Goal: Information Seeking & Learning: Learn about a topic

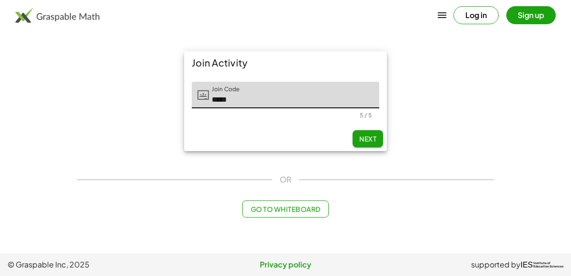
click at [365, 145] on button "Next" at bounding box center [367, 138] width 30 height 17
type input "*****"
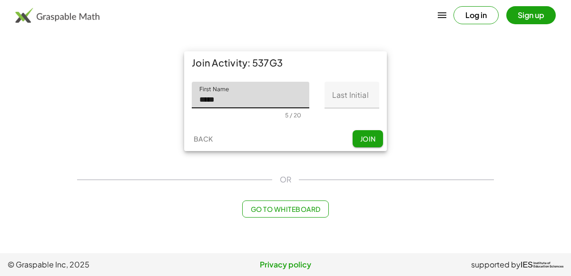
type input "*****"
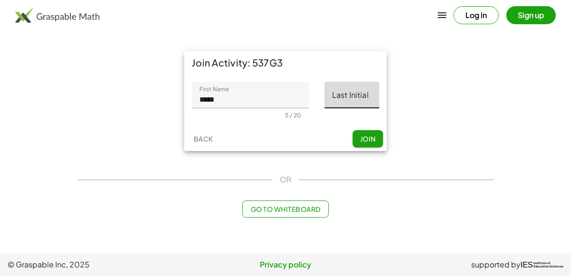
click at [343, 91] on input "Last Initial" at bounding box center [351, 95] width 55 height 27
type input "*"
click at [371, 140] on span "Join" at bounding box center [367, 139] width 16 height 9
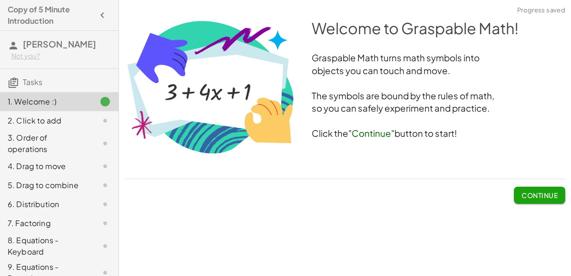
click at [559, 195] on button "Continue" at bounding box center [539, 195] width 51 height 17
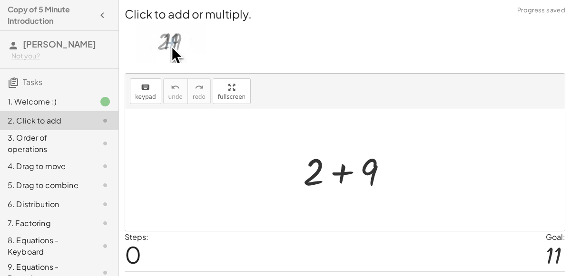
click at [166, 41] on img at bounding box center [171, 42] width 70 height 41
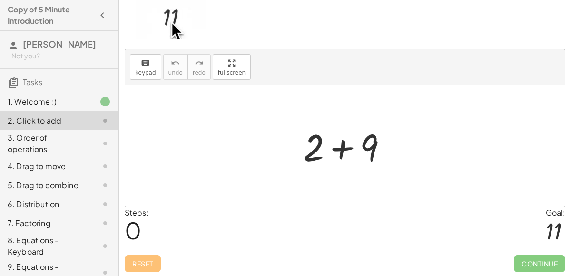
scroll to position [24, 0]
click at [321, 149] on div at bounding box center [348, 146] width 101 height 49
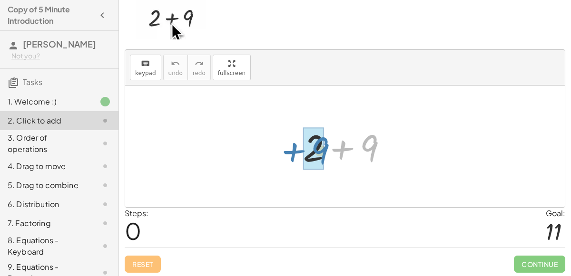
drag, startPoint x: 330, startPoint y: 148, endPoint x: 279, endPoint y: 150, distance: 51.4
click at [279, 150] on div "+ 9 + 2 + 9" at bounding box center [344, 147] width 439 height 122
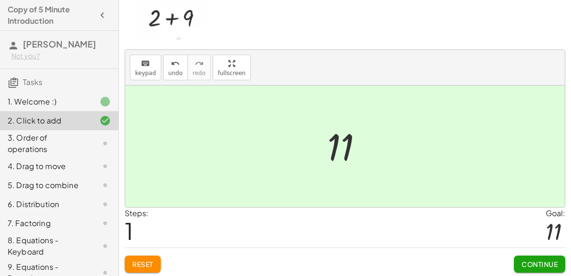
click at [538, 266] on span "Continue" at bounding box center [539, 264] width 36 height 9
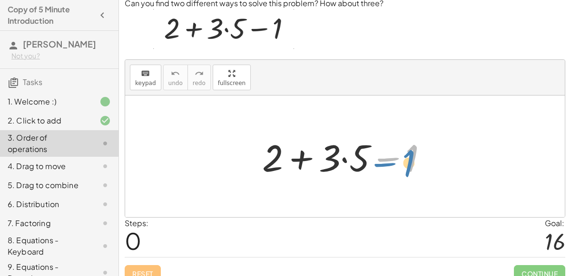
click at [394, 156] on div at bounding box center [348, 156] width 183 height 49
click at [344, 159] on div at bounding box center [348, 156] width 183 height 49
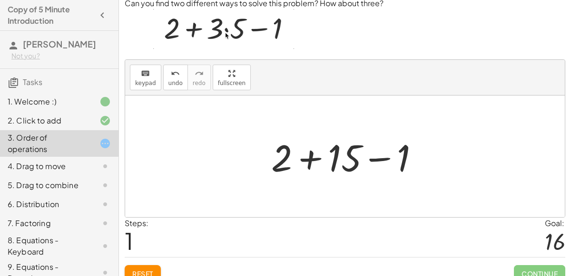
click at [308, 157] on div at bounding box center [348, 156] width 165 height 49
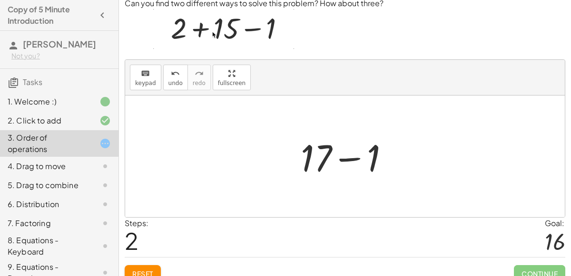
click at [343, 158] on div at bounding box center [349, 156] width 106 height 49
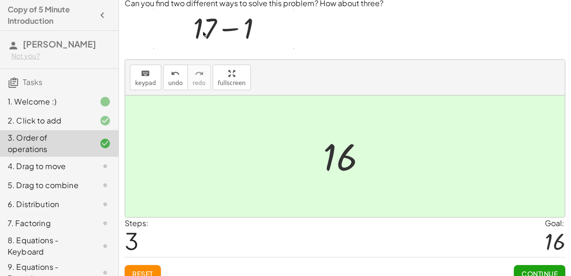
click at [540, 267] on button "Continue" at bounding box center [539, 273] width 51 height 17
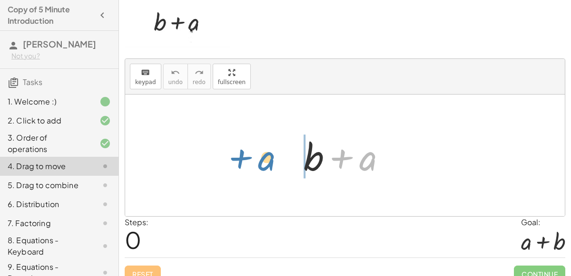
drag, startPoint x: 367, startPoint y: 158, endPoint x: 272, endPoint y: 161, distance: 95.1
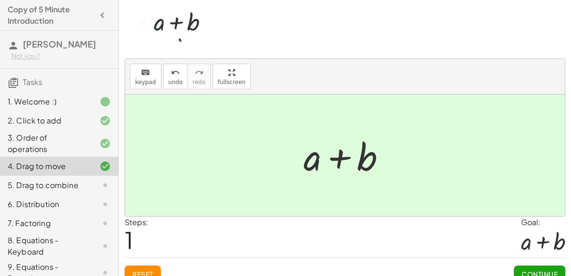
click at [545, 270] on span "Continue" at bounding box center [539, 274] width 36 height 9
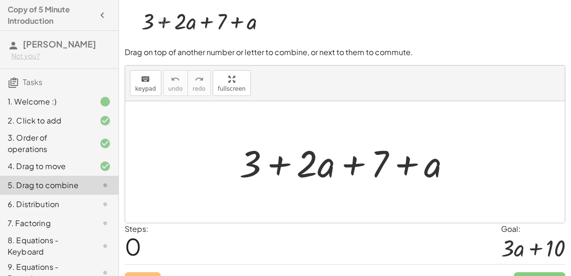
click at [279, 163] on div at bounding box center [348, 162] width 229 height 49
drag, startPoint x: 250, startPoint y: 164, endPoint x: 395, endPoint y: 167, distance: 144.6
click at [395, 167] on div at bounding box center [348, 162] width 229 height 49
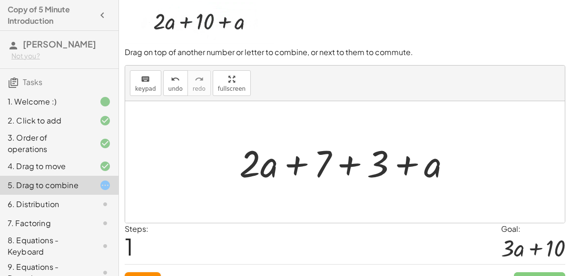
click at [348, 167] on div at bounding box center [348, 162] width 229 height 49
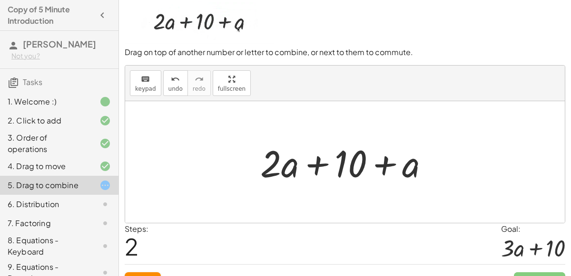
click at [379, 164] on div at bounding box center [348, 162] width 186 height 49
click at [318, 163] on div at bounding box center [348, 162] width 186 height 49
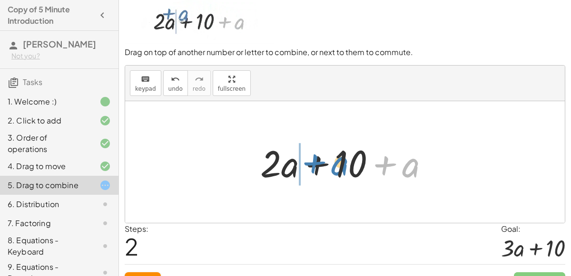
drag, startPoint x: 404, startPoint y: 166, endPoint x: 333, endPoint y: 165, distance: 70.9
click at [333, 165] on div at bounding box center [348, 162] width 186 height 49
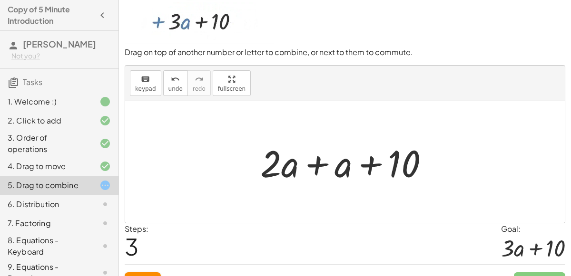
click at [372, 166] on div at bounding box center [348, 162] width 186 height 49
click at [317, 161] on div at bounding box center [348, 162] width 186 height 49
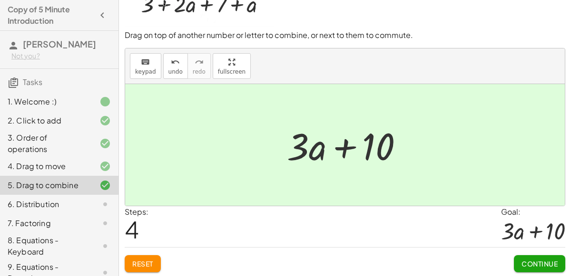
click at [525, 260] on span "Continue" at bounding box center [539, 264] width 36 height 9
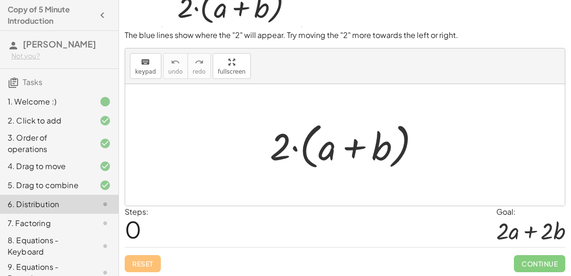
scroll to position [0, 0]
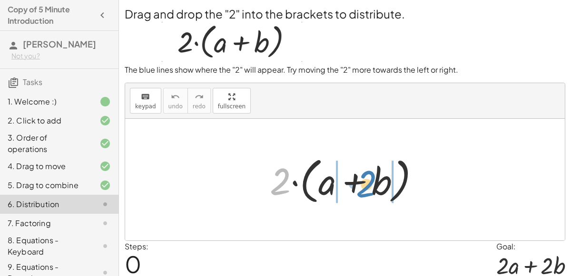
drag, startPoint x: 272, startPoint y: 186, endPoint x: 359, endPoint y: 188, distance: 86.1
click at [359, 188] on div at bounding box center [348, 180] width 167 height 55
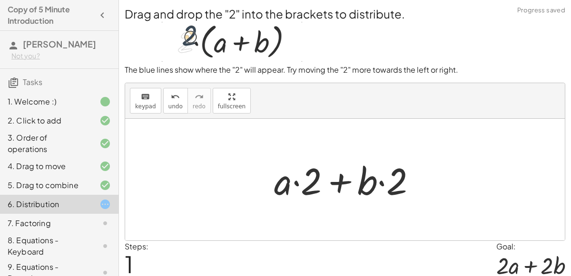
click at [301, 183] on div at bounding box center [348, 179] width 159 height 49
click at [385, 185] on div at bounding box center [348, 179] width 159 height 49
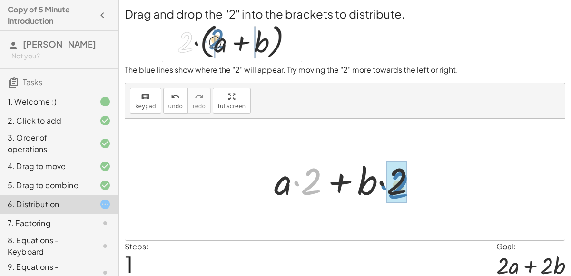
drag, startPoint x: 299, startPoint y: 184, endPoint x: 386, endPoint y: 187, distance: 87.1
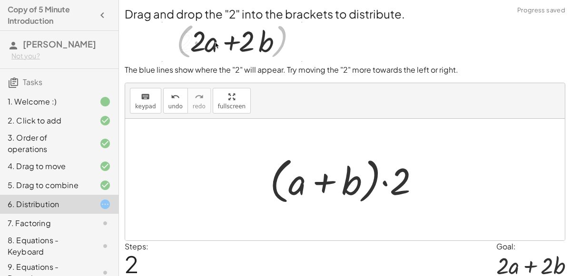
click at [380, 185] on div at bounding box center [348, 180] width 167 height 55
click at [388, 185] on div at bounding box center [348, 180] width 167 height 55
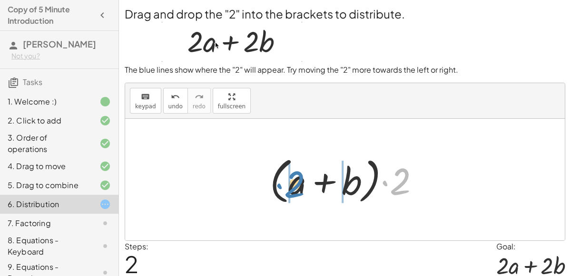
drag, startPoint x: 394, startPoint y: 185, endPoint x: 289, endPoint y: 188, distance: 105.6
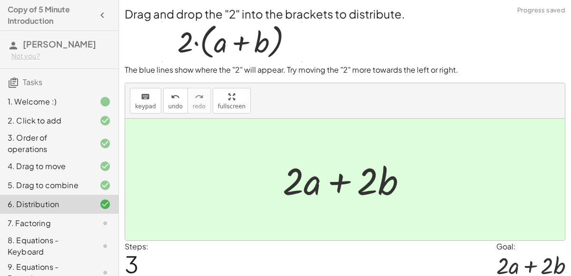
scroll to position [35, 0]
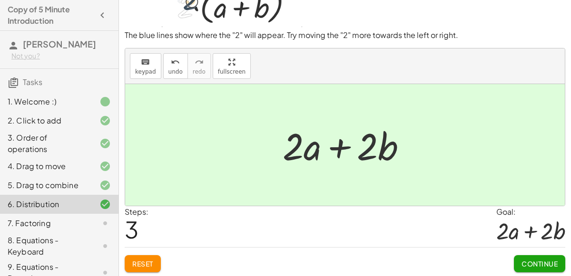
click at [523, 260] on span "Continue" at bounding box center [539, 264] width 36 height 9
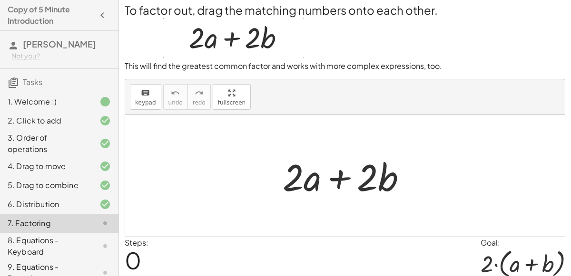
scroll to position [5, 0]
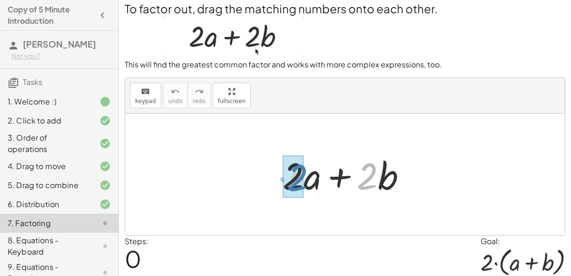
drag, startPoint x: 369, startPoint y: 181, endPoint x: 280, endPoint y: 189, distance: 89.8
click at [280, 189] on div at bounding box center [348, 174] width 141 height 49
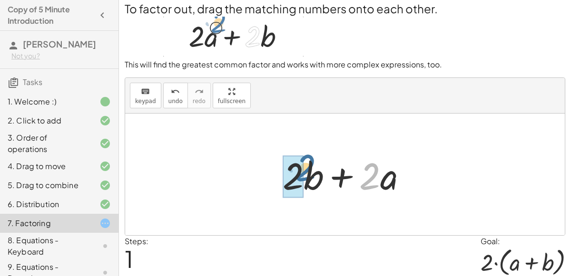
drag, startPoint x: 365, startPoint y: 180, endPoint x: 290, endPoint y: 180, distance: 75.1
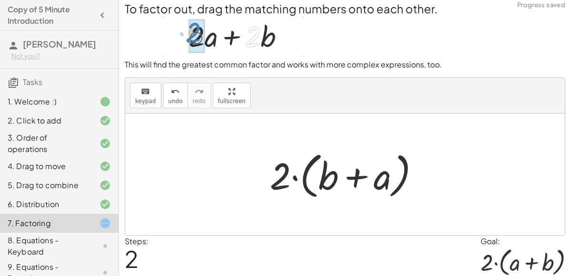
click at [294, 178] on div at bounding box center [348, 174] width 167 height 55
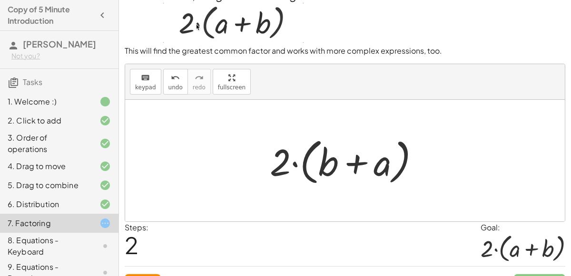
scroll to position [17, 0]
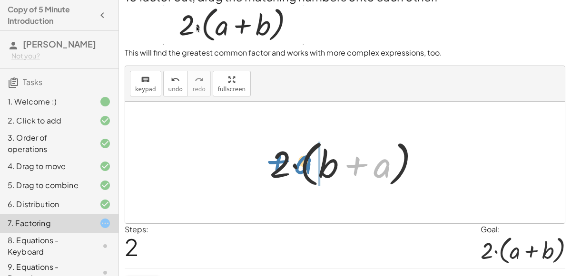
drag, startPoint x: 387, startPoint y: 161, endPoint x: 308, endPoint y: 156, distance: 79.1
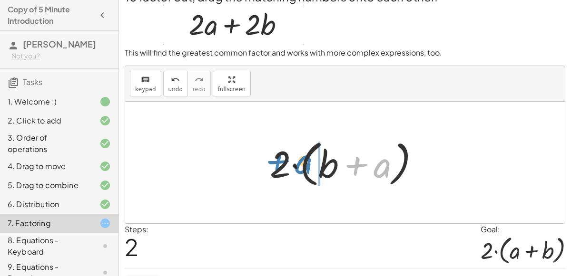
click at [308, 156] on div at bounding box center [348, 163] width 167 height 55
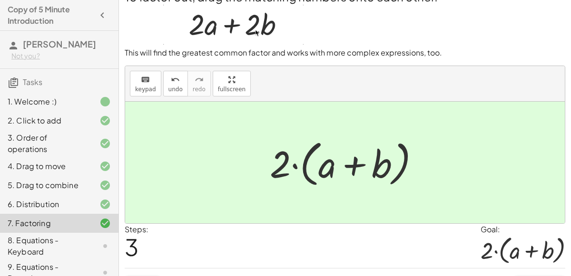
scroll to position [39, 0]
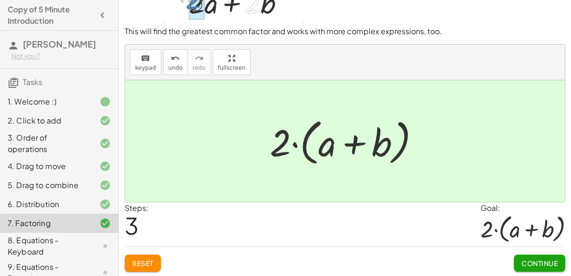
click at [538, 267] on button "Continue" at bounding box center [539, 263] width 51 height 17
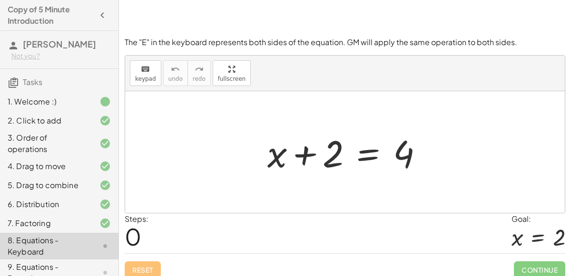
scroll to position [80, 0]
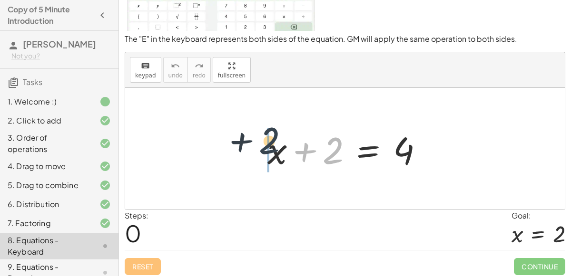
drag, startPoint x: 325, startPoint y: 150, endPoint x: 250, endPoint y: 153, distance: 75.6
click at [250, 153] on div "+ 2 + x + 2 = 4" at bounding box center [344, 149] width 439 height 122
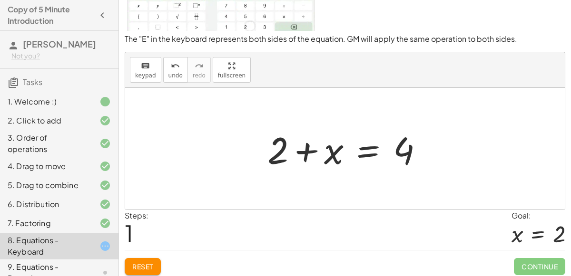
click at [311, 152] on div at bounding box center [348, 149] width 173 height 49
click at [392, 150] on div at bounding box center [348, 149] width 173 height 49
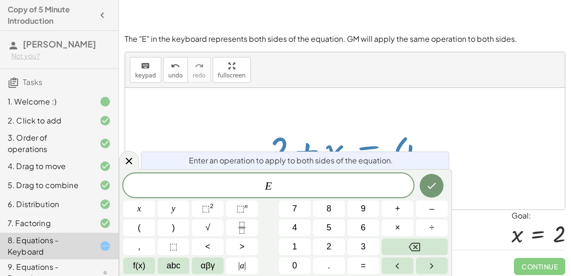
click at [412, 122] on div "+ x + 2 = 4 + x + 2 = 4" at bounding box center [345, 149] width 185 height 54
click at [124, 159] on icon at bounding box center [128, 160] width 11 height 11
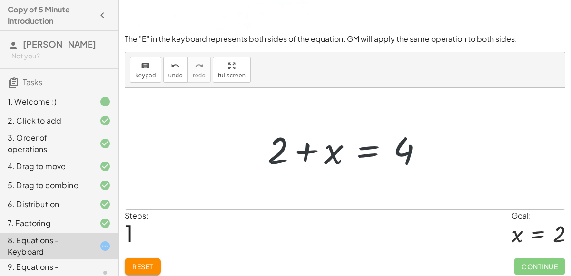
click at [368, 152] on div at bounding box center [348, 149] width 173 height 49
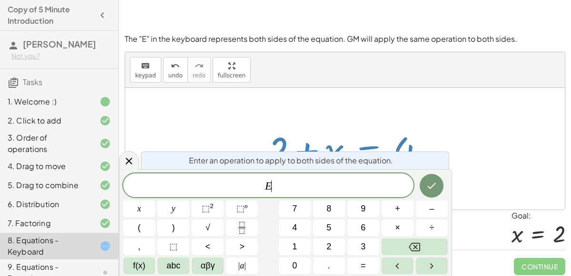
click at [368, 152] on div "Enter an operation to apply to both sides of the equation." at bounding box center [295, 161] width 308 height 18
click at [125, 166] on icon at bounding box center [128, 160] width 11 height 11
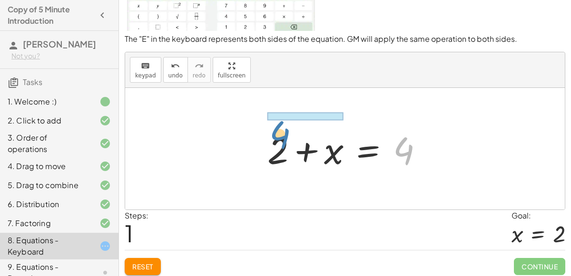
drag, startPoint x: 398, startPoint y: 145, endPoint x: 302, endPoint y: 120, distance: 98.7
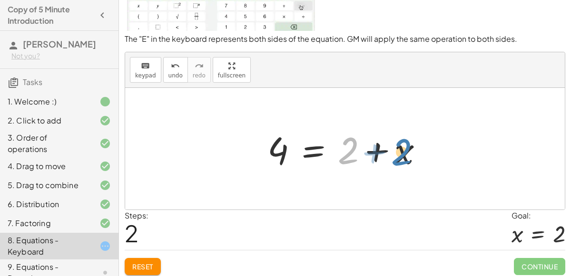
drag, startPoint x: 347, startPoint y: 156, endPoint x: 400, endPoint y: 157, distance: 53.3
click at [400, 157] on div at bounding box center [348, 149] width 173 height 49
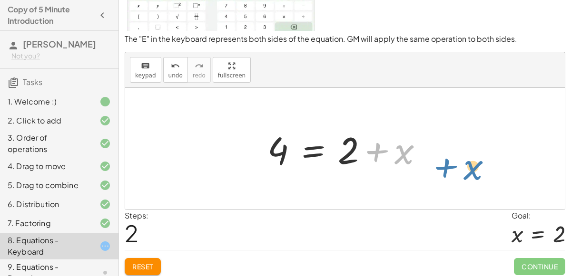
drag, startPoint x: 401, startPoint y: 157, endPoint x: 477, endPoint y: 172, distance: 78.1
click at [477, 172] on div "+ x + 2 = 4 + 2 + x = 4 + x + x + 2 = 4" at bounding box center [344, 149] width 439 height 122
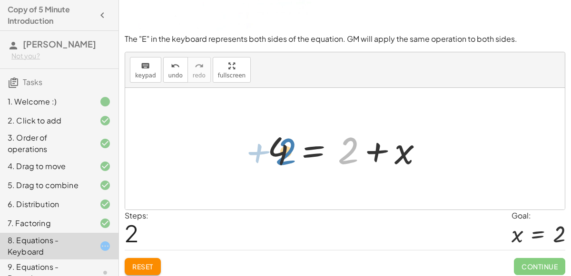
drag, startPoint x: 349, startPoint y: 153, endPoint x: 285, endPoint y: 154, distance: 63.2
click at [285, 154] on div at bounding box center [348, 149] width 173 height 49
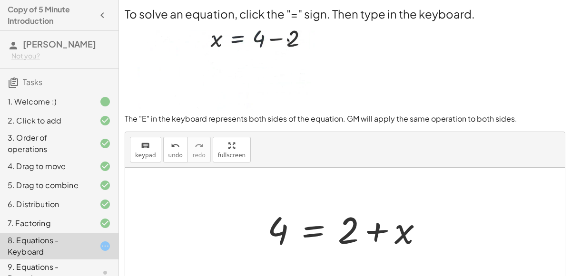
scroll to position [83, 0]
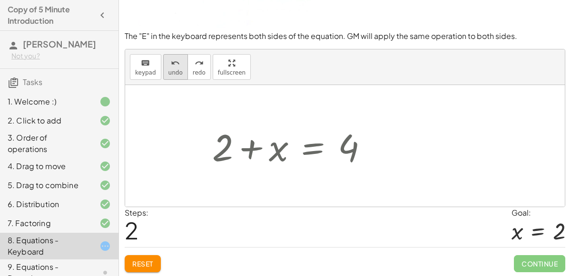
click at [171, 65] on icon "undo" at bounding box center [175, 63] width 9 height 11
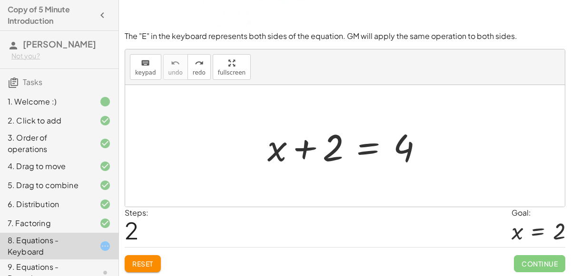
scroll to position [0, 0]
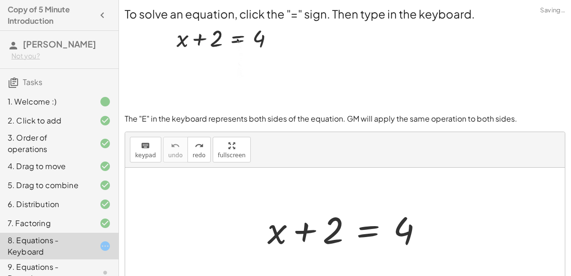
click at [381, 104] on p at bounding box center [345, 68] width 440 height 92
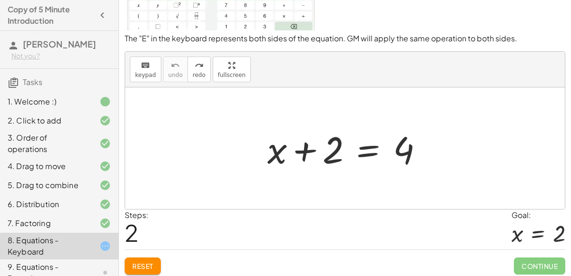
scroll to position [78, 0]
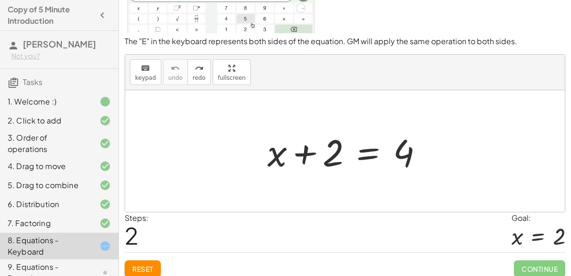
click at [144, 267] on span "Reset" at bounding box center [142, 269] width 21 height 9
click at [144, 267] on div "Reset Continue" at bounding box center [345, 265] width 440 height 25
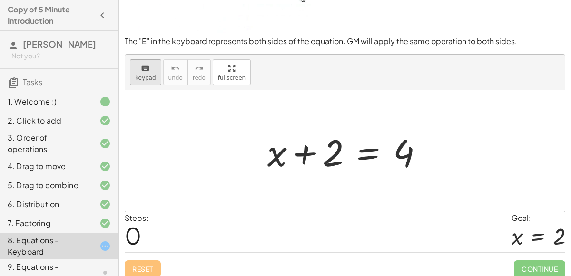
click at [136, 75] on span "keypad" at bounding box center [145, 78] width 21 height 7
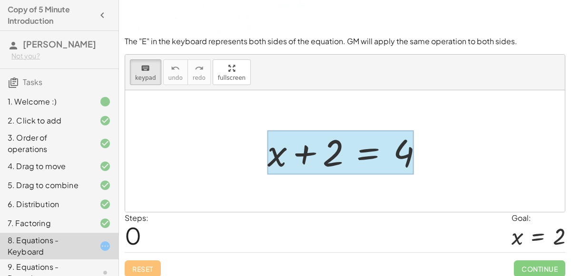
click at [361, 155] on div at bounding box center [340, 152] width 146 height 44
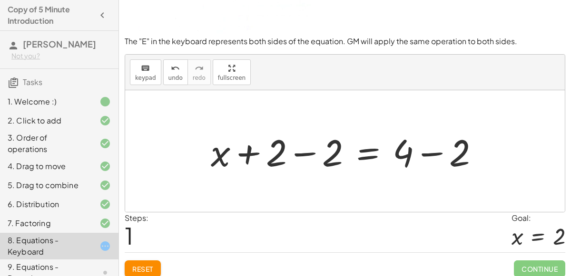
scroll to position [0, 0]
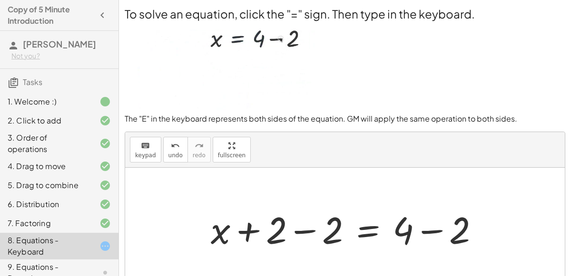
click at [302, 232] on div at bounding box center [348, 228] width 285 height 49
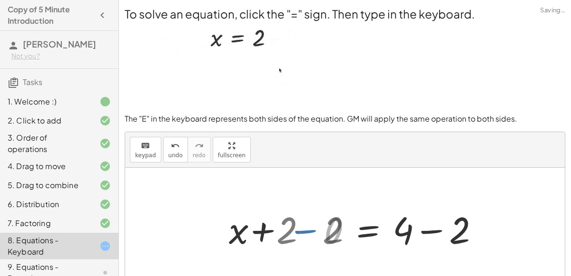
click at [302, 232] on div at bounding box center [344, 229] width 439 height 122
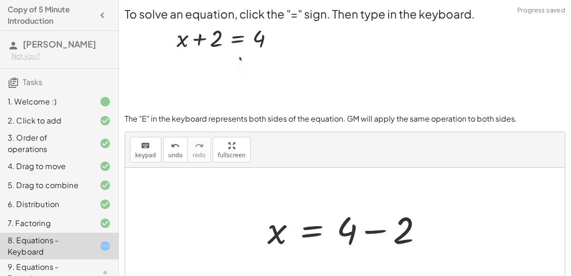
click at [372, 231] on div at bounding box center [348, 228] width 173 height 49
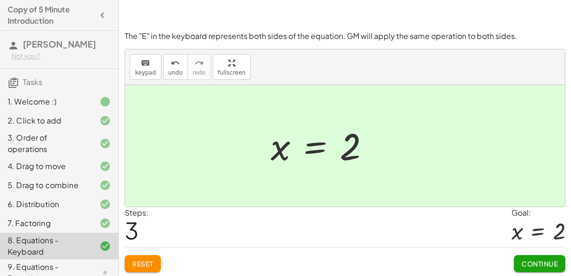
scroll to position [79, 0]
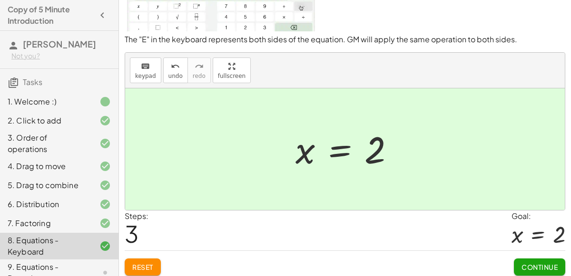
click at [523, 263] on span "Continue" at bounding box center [539, 267] width 36 height 9
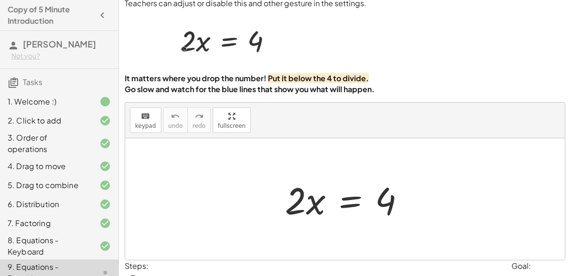
scroll to position [77, 0]
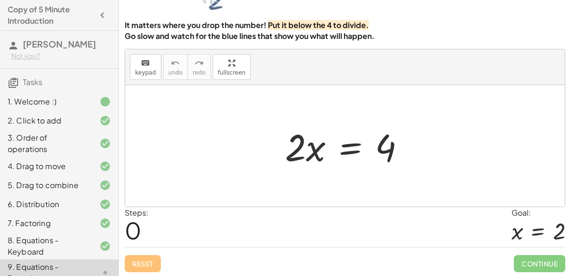
click at [312, 155] on div at bounding box center [348, 146] width 137 height 49
click at [345, 151] on div at bounding box center [348, 146] width 137 height 49
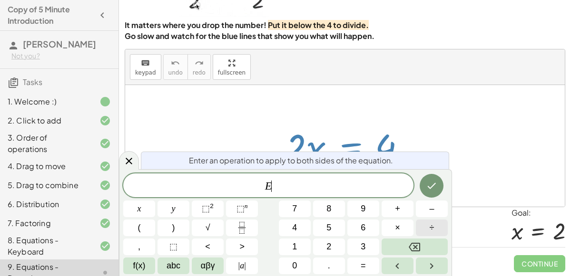
click at [431, 224] on span "÷" at bounding box center [431, 228] width 5 height 13
click at [428, 189] on icon "Done" at bounding box center [431, 185] width 11 height 11
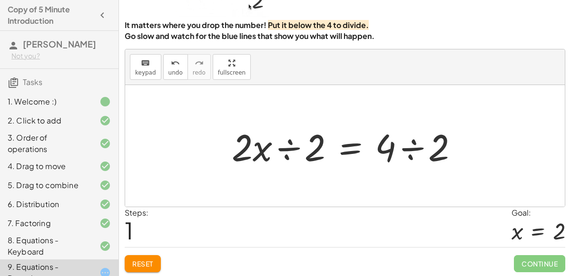
click at [281, 149] on div at bounding box center [348, 146] width 243 height 49
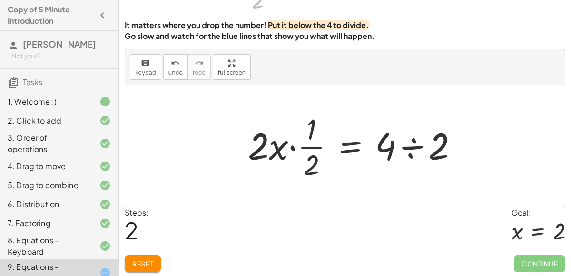
click at [414, 146] on div at bounding box center [356, 145] width 227 height 73
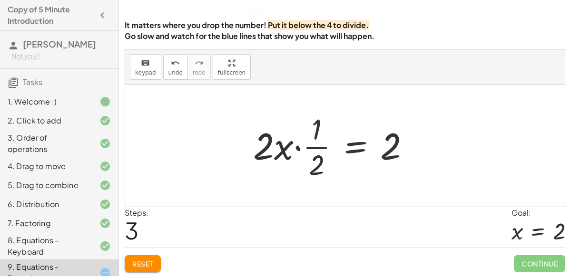
click at [374, 153] on div at bounding box center [335, 145] width 174 height 73
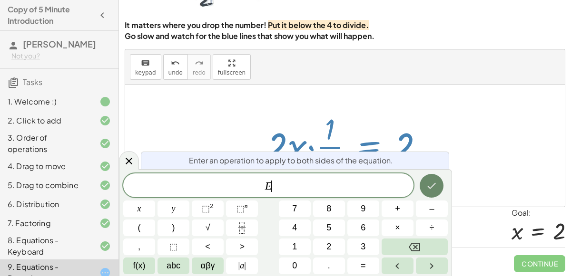
click at [434, 179] on button "Done" at bounding box center [431, 186] width 24 height 24
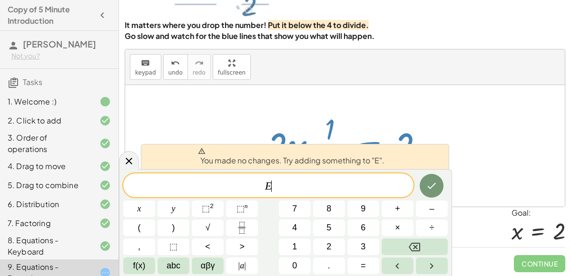
click at [344, 89] on div at bounding box center [344, 146] width 439 height 122
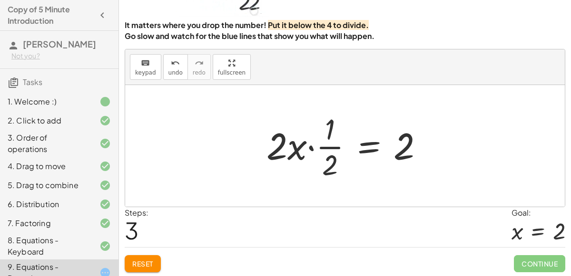
click at [302, 154] on div at bounding box center [349, 145] width 174 height 73
click at [311, 147] on div at bounding box center [349, 145] width 174 height 73
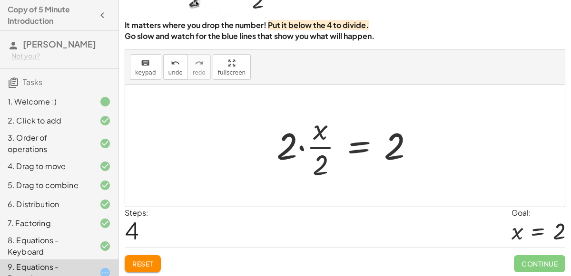
click at [302, 148] on div at bounding box center [349, 145] width 155 height 73
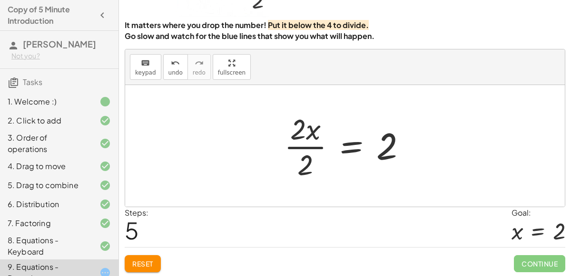
click at [293, 115] on div at bounding box center [348, 145] width 139 height 73
click at [298, 127] on div at bounding box center [348, 145] width 139 height 73
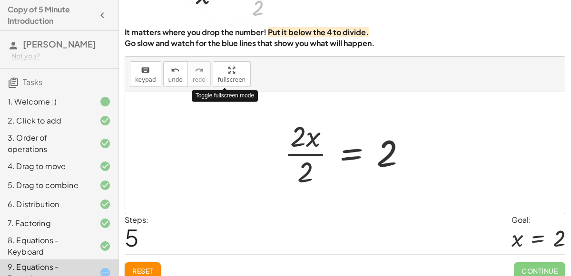
scroll to position [74, 0]
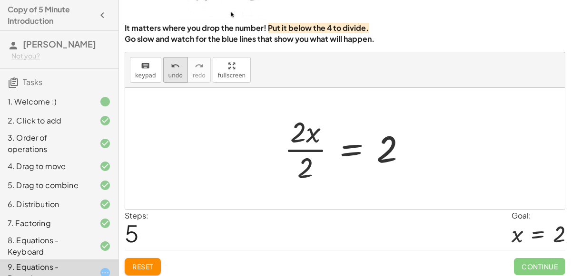
click at [170, 72] on span "undo" at bounding box center [175, 75] width 14 height 7
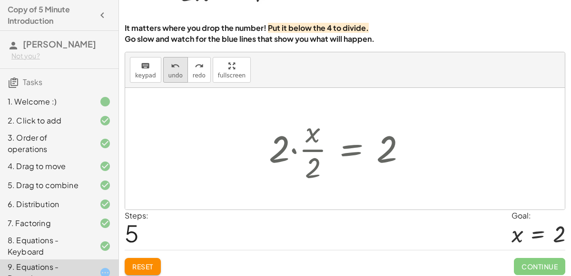
click at [170, 72] on span "undo" at bounding box center [175, 75] width 14 height 7
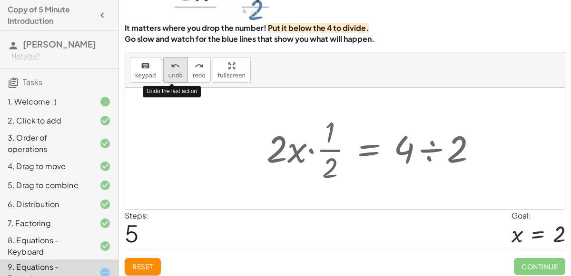
click at [170, 72] on span "undo" at bounding box center [175, 75] width 14 height 7
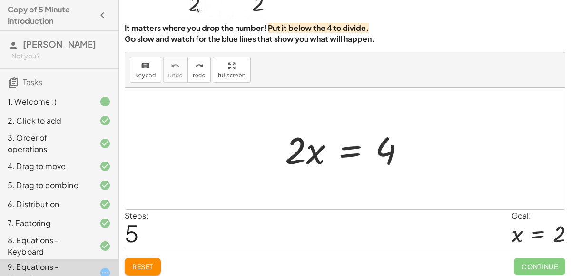
click at [151, 268] on span "Reset" at bounding box center [142, 266] width 21 height 9
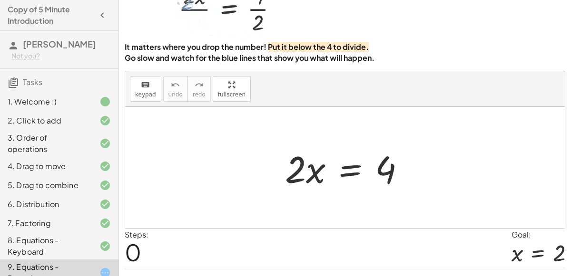
scroll to position [56, 0]
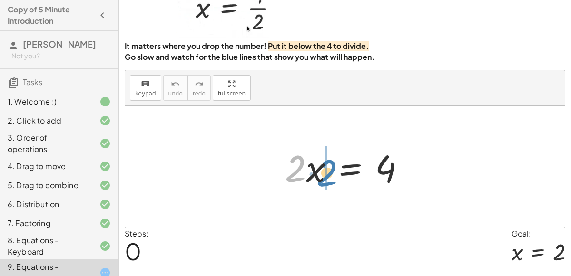
drag, startPoint x: 297, startPoint y: 178, endPoint x: 330, endPoint y: 183, distance: 34.0
click at [330, 183] on div at bounding box center [348, 167] width 137 height 49
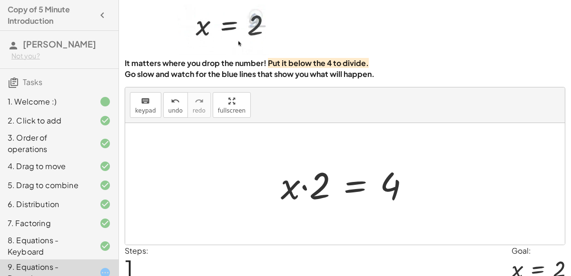
scroll to position [77, 0]
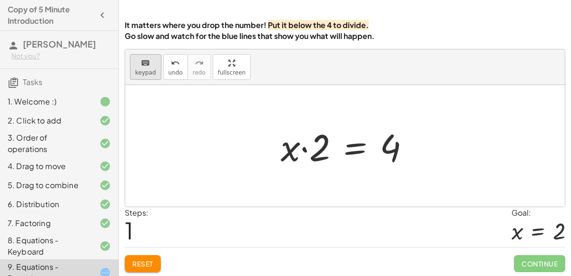
click at [145, 72] on span "keypad" at bounding box center [145, 72] width 21 height 7
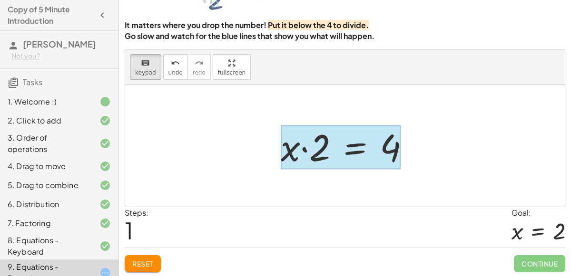
click at [357, 145] on div at bounding box center [341, 147] width 120 height 44
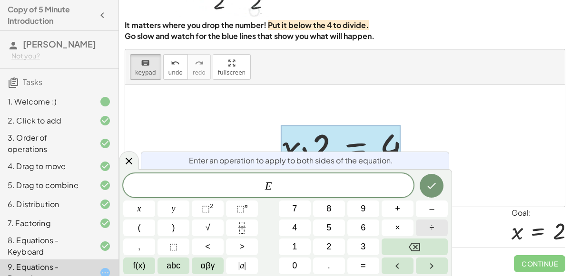
click at [439, 226] on button "÷" at bounding box center [432, 228] width 32 height 17
click at [329, 252] on span "2" at bounding box center [328, 247] width 5 height 13
click at [431, 184] on icon "Done" at bounding box center [431, 185] width 11 height 11
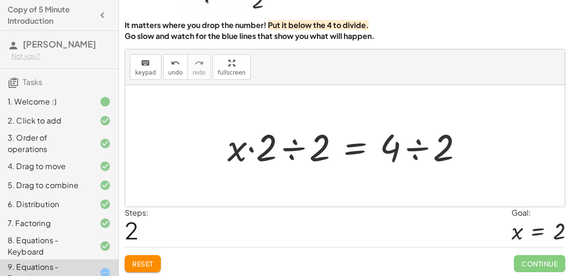
click at [292, 148] on div at bounding box center [349, 146] width 253 height 49
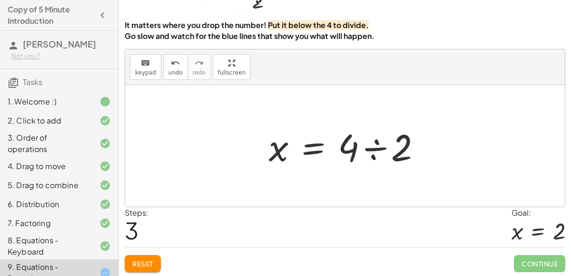
click at [379, 148] on div at bounding box center [348, 146] width 169 height 49
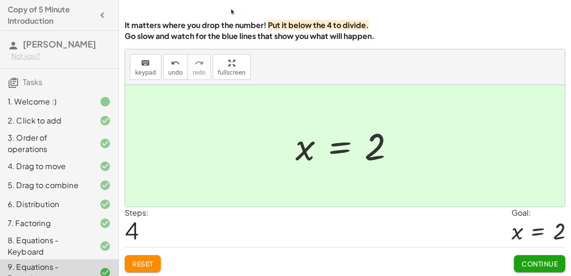
click at [557, 269] on button "Continue" at bounding box center [539, 263] width 51 height 17
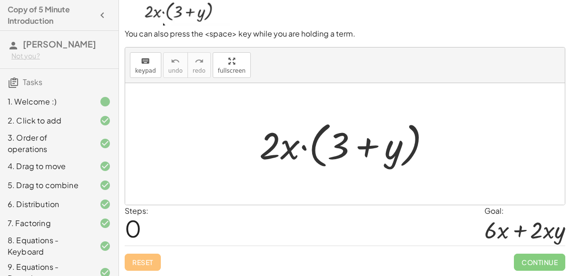
scroll to position [76, 0]
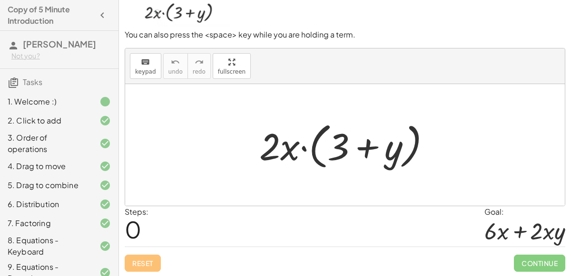
click at [365, 146] on div at bounding box center [348, 145] width 188 height 55
drag, startPoint x: 271, startPoint y: 149, endPoint x: 358, endPoint y: 153, distance: 86.7
click at [358, 153] on div at bounding box center [348, 145] width 188 height 55
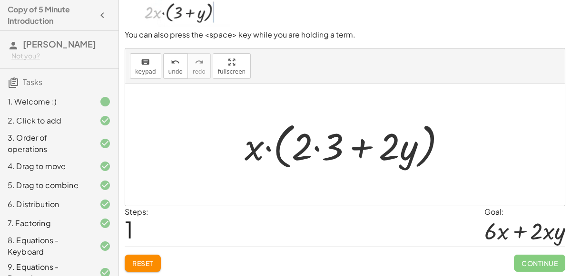
click at [316, 148] on div at bounding box center [349, 145] width 218 height 55
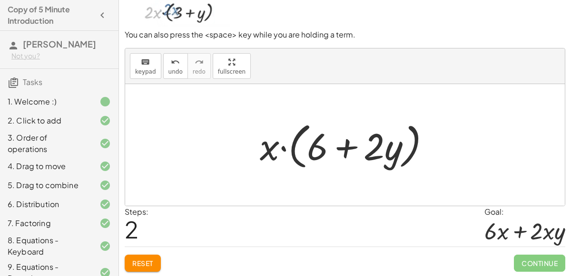
click at [284, 148] on div at bounding box center [349, 145] width 188 height 55
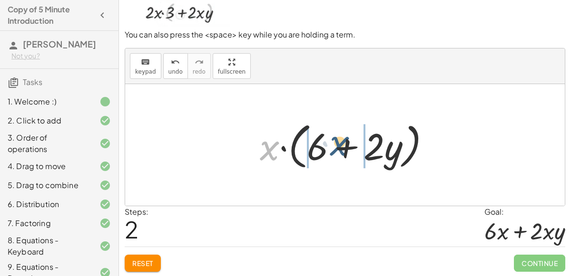
drag, startPoint x: 261, startPoint y: 150, endPoint x: 332, endPoint y: 161, distance: 72.2
click at [332, 161] on div at bounding box center [349, 145] width 188 height 55
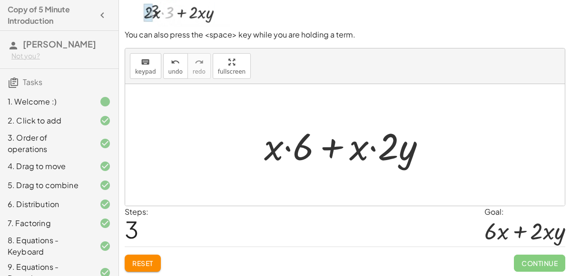
click at [287, 148] on div at bounding box center [348, 145] width 179 height 49
click at [370, 148] on div at bounding box center [348, 145] width 179 height 49
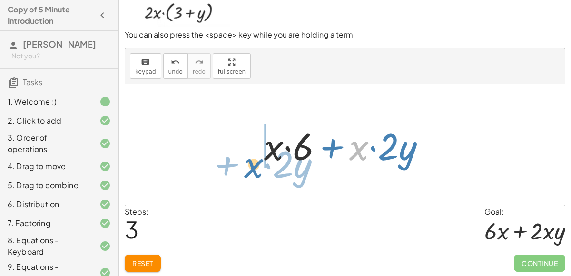
drag, startPoint x: 364, startPoint y: 150, endPoint x: 258, endPoint y: 169, distance: 107.3
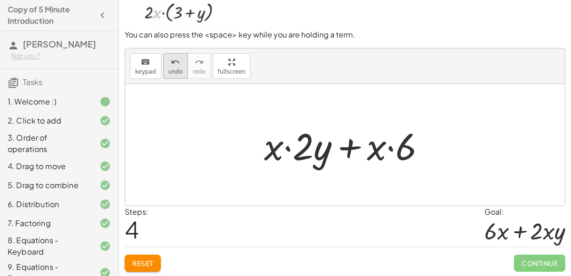
click at [171, 57] on icon "undo" at bounding box center [175, 62] width 9 height 11
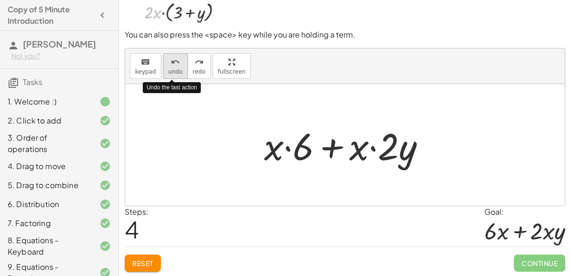
click at [171, 57] on icon "undo" at bounding box center [175, 62] width 9 height 11
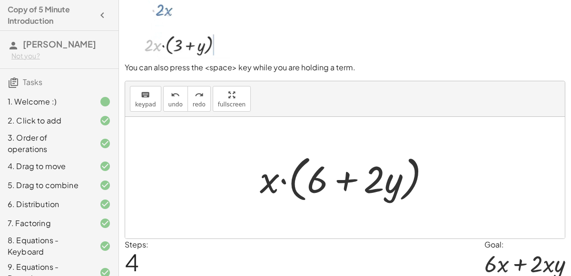
scroll to position [41, 0]
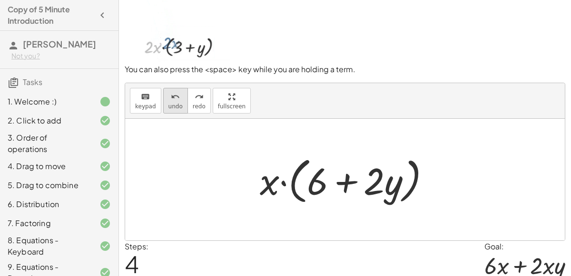
click at [163, 95] on button "undo undo" at bounding box center [175, 101] width 25 height 26
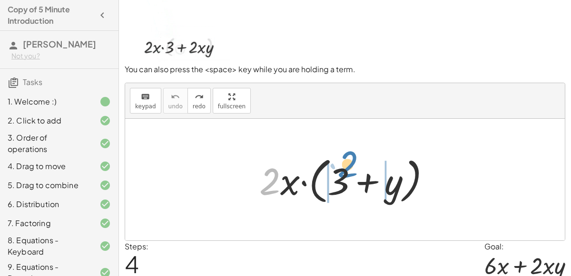
drag, startPoint x: 273, startPoint y: 184, endPoint x: 351, endPoint y: 167, distance: 79.8
click at [351, 167] on div at bounding box center [348, 180] width 188 height 55
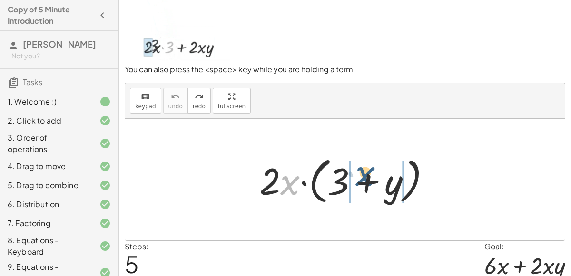
drag, startPoint x: 294, startPoint y: 187, endPoint x: 369, endPoint y: 187, distance: 75.1
click at [369, 187] on div at bounding box center [348, 180] width 188 height 55
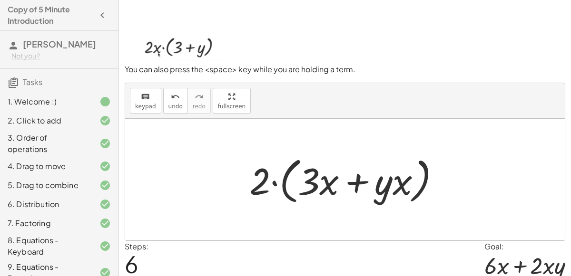
click at [274, 184] on div at bounding box center [348, 180] width 208 height 55
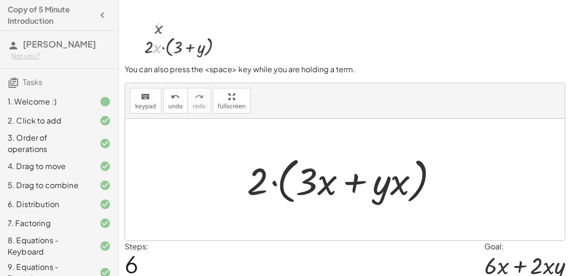
click at [309, 185] on div at bounding box center [348, 180] width 208 height 55
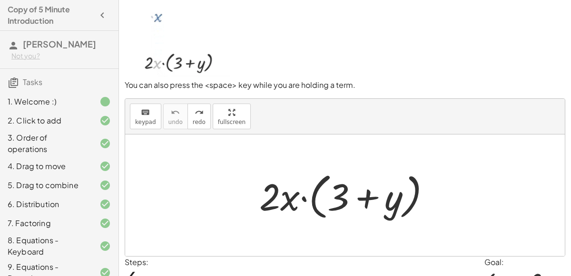
scroll to position [76, 0]
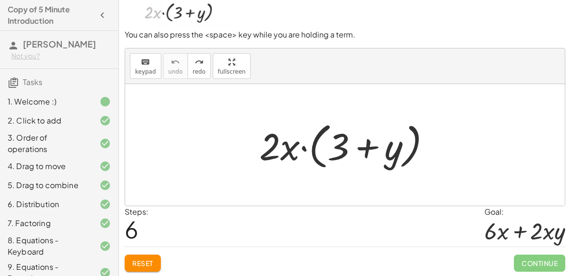
click at [302, 147] on div at bounding box center [348, 145] width 188 height 55
click at [151, 259] on span "Reset" at bounding box center [142, 263] width 21 height 9
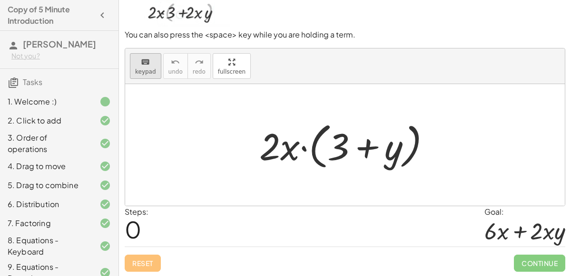
click at [148, 74] on button "keyboard keypad" at bounding box center [145, 66] width 31 height 26
click at [146, 60] on icon "keyboard" at bounding box center [145, 62] width 9 height 11
click at [306, 134] on div at bounding box center [348, 145] width 188 height 55
click at [310, 142] on div at bounding box center [348, 145] width 188 height 55
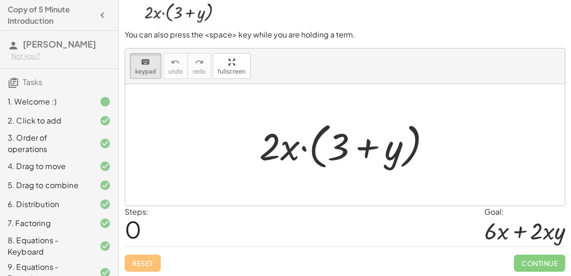
click at [310, 142] on div at bounding box center [348, 145] width 188 height 55
click at [285, 158] on div at bounding box center [348, 145] width 188 height 55
click at [137, 58] on div "keyboard" at bounding box center [145, 61] width 21 height 11
click at [275, 148] on div at bounding box center [348, 145] width 188 height 55
click at [364, 149] on div at bounding box center [348, 145] width 188 height 55
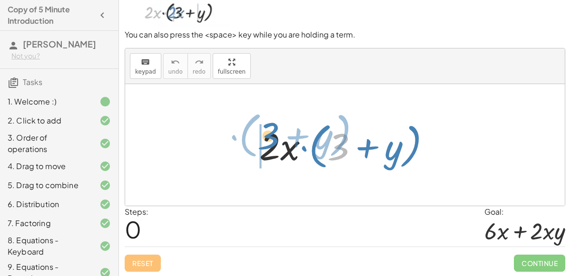
drag, startPoint x: 340, startPoint y: 149, endPoint x: 269, endPoint y: 140, distance: 71.4
click at [269, 140] on div at bounding box center [348, 145] width 188 height 55
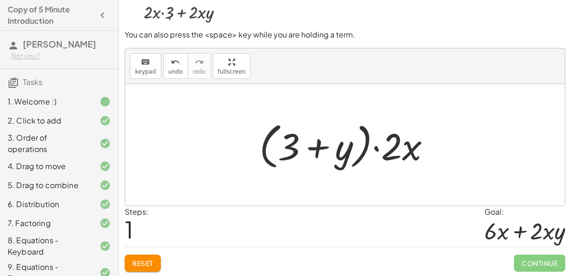
click at [376, 146] on div at bounding box center [348, 145] width 188 height 55
drag, startPoint x: 410, startPoint y: 156, endPoint x: 441, endPoint y: 160, distance: 31.1
click at [441, 160] on div at bounding box center [348, 145] width 188 height 55
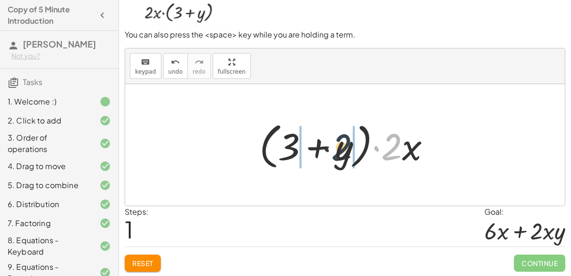
drag, startPoint x: 392, startPoint y: 153, endPoint x: 321, endPoint y: 154, distance: 71.3
click at [321, 154] on div at bounding box center [348, 145] width 188 height 55
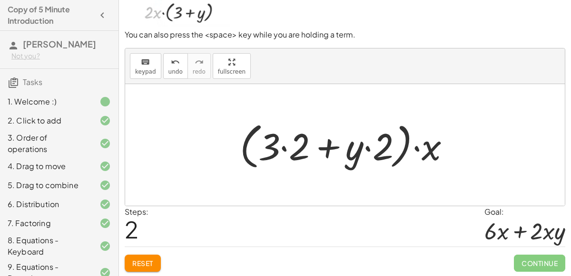
click at [283, 148] on div at bounding box center [348, 145] width 227 height 55
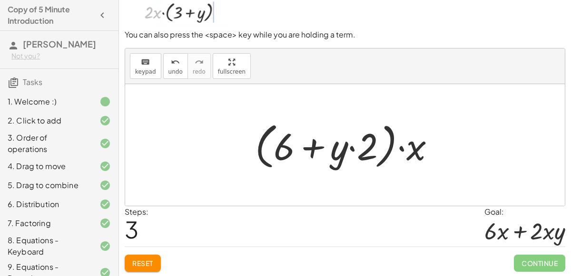
click at [351, 147] on div at bounding box center [348, 145] width 197 height 55
click at [354, 148] on div at bounding box center [348, 145] width 197 height 55
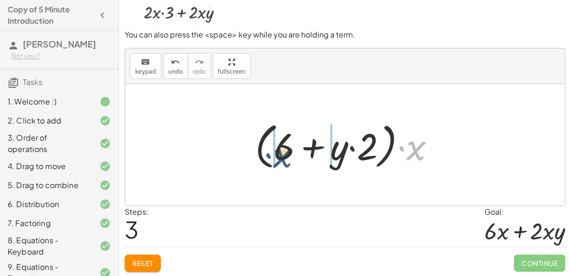
drag, startPoint x: 406, startPoint y: 151, endPoint x: 269, endPoint y: 156, distance: 137.0
click at [269, 156] on div at bounding box center [348, 145] width 197 height 55
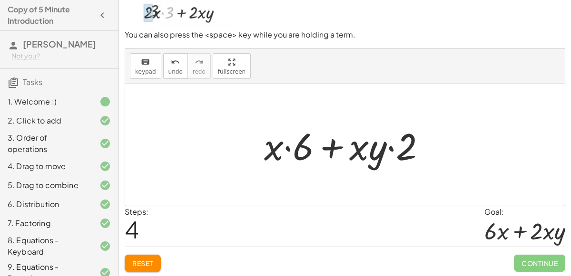
click at [390, 149] on div at bounding box center [348, 145] width 179 height 49
click at [364, 151] on div at bounding box center [348, 145] width 179 height 49
click at [285, 148] on div at bounding box center [348, 145] width 179 height 49
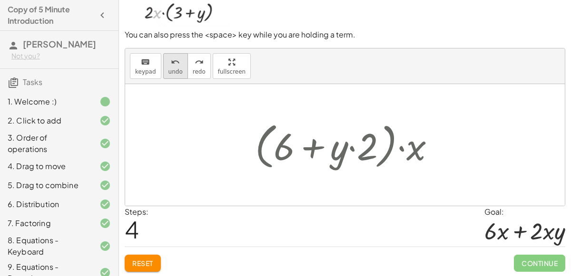
click at [168, 69] on span "undo" at bounding box center [175, 71] width 14 height 7
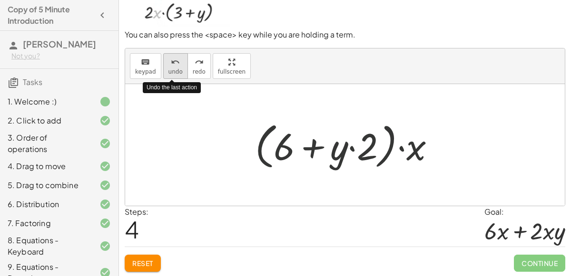
click at [168, 69] on span "undo" at bounding box center [175, 71] width 14 height 7
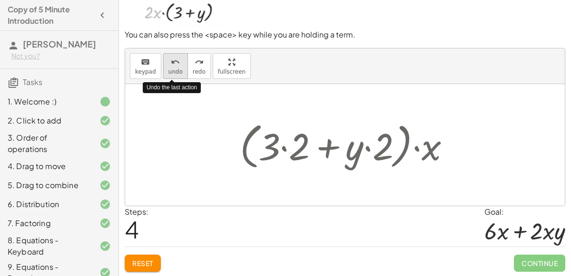
click at [168, 69] on span "undo" at bounding box center [175, 71] width 14 height 7
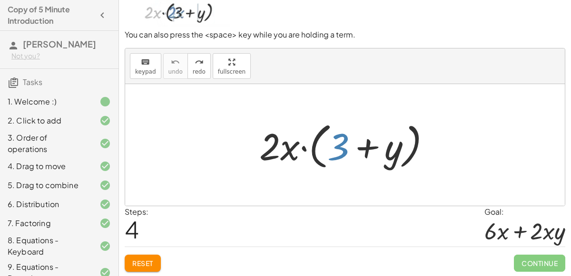
click at [139, 259] on span "Reset" at bounding box center [142, 263] width 21 height 9
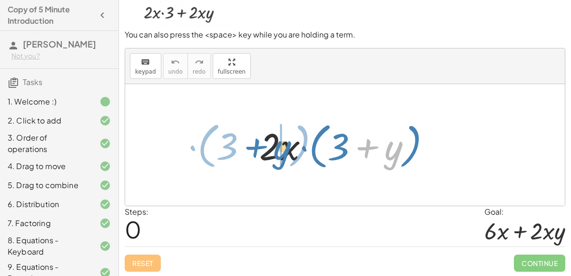
drag, startPoint x: 386, startPoint y: 159, endPoint x: 274, endPoint y: 159, distance: 111.3
click at [274, 159] on div at bounding box center [348, 145] width 188 height 55
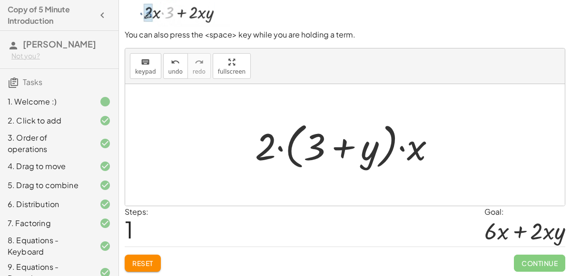
click at [279, 148] on div at bounding box center [348, 145] width 197 height 55
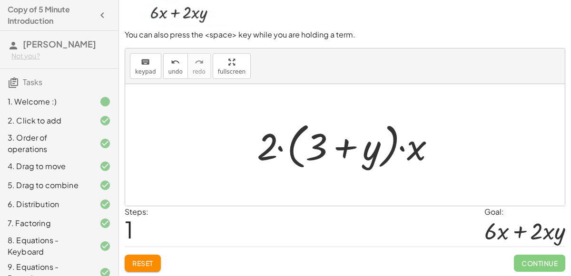
click at [291, 150] on div at bounding box center [348, 145] width 197 height 55
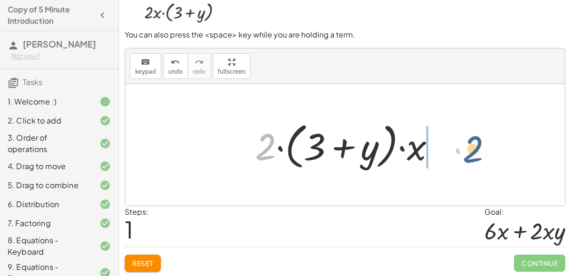
drag, startPoint x: 261, startPoint y: 146, endPoint x: 469, endPoint y: 148, distance: 207.8
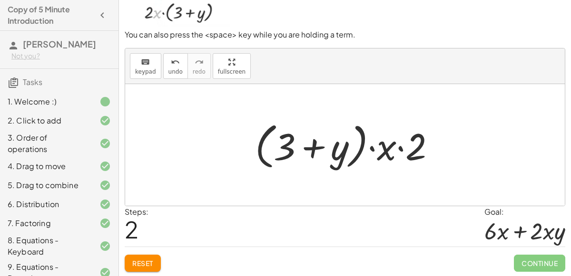
click at [400, 148] on div at bounding box center [348, 145] width 197 height 55
click at [387, 149] on div at bounding box center [348, 145] width 197 height 55
click at [372, 147] on div at bounding box center [348, 145] width 197 height 55
click at [293, 145] on div at bounding box center [348, 145] width 197 height 55
click at [341, 150] on div at bounding box center [348, 145] width 197 height 55
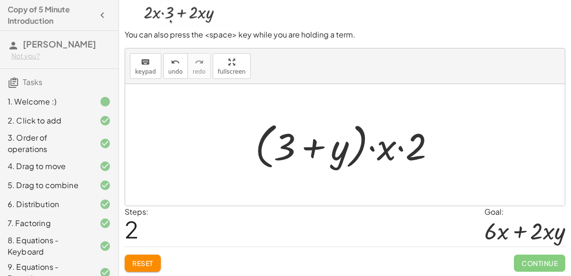
click at [140, 259] on span "Reset" at bounding box center [142, 263] width 21 height 9
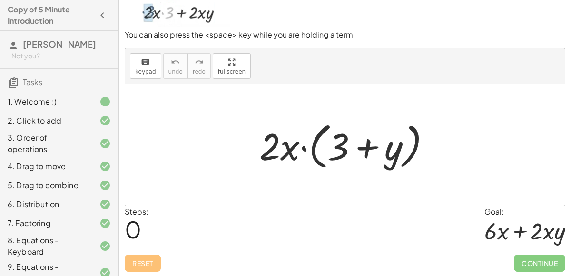
scroll to position [0, 0]
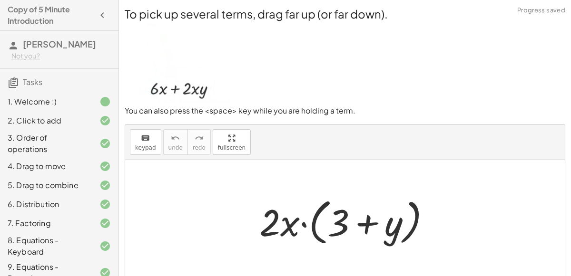
click at [174, 55] on img at bounding box center [178, 62] width 106 height 81
drag, startPoint x: 274, startPoint y: 230, endPoint x: 280, endPoint y: 225, distance: 7.4
click at [280, 225] on div at bounding box center [348, 221] width 188 height 55
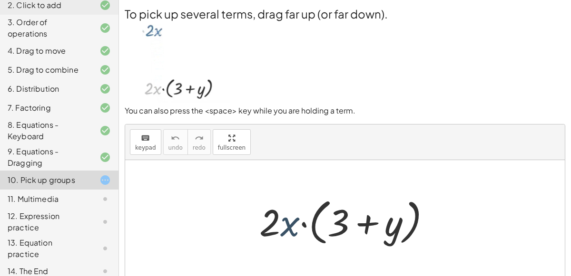
click at [292, 219] on div at bounding box center [348, 221] width 188 height 55
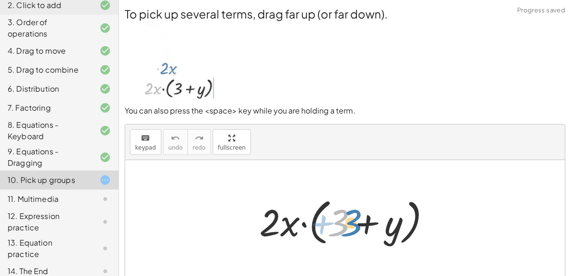
drag, startPoint x: 330, startPoint y: 222, endPoint x: 345, endPoint y: 221, distance: 15.7
click at [345, 221] on div at bounding box center [348, 221] width 188 height 55
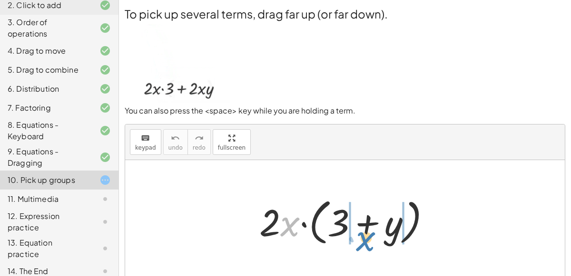
drag, startPoint x: 293, startPoint y: 225, endPoint x: 369, endPoint y: 239, distance: 77.3
click at [369, 239] on div at bounding box center [348, 221] width 188 height 55
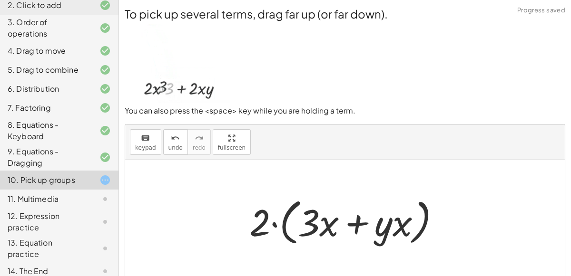
click at [273, 222] on div at bounding box center [348, 221] width 208 height 55
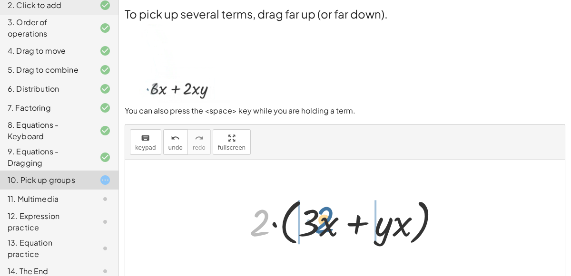
drag, startPoint x: 249, startPoint y: 227, endPoint x: 313, endPoint y: 224, distance: 64.2
click at [313, 224] on div at bounding box center [348, 221] width 208 height 55
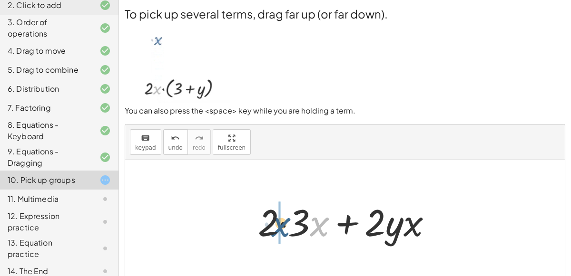
drag, startPoint x: 314, startPoint y: 233, endPoint x: 272, endPoint y: 233, distance: 42.3
click at [272, 233] on div at bounding box center [348, 221] width 191 height 49
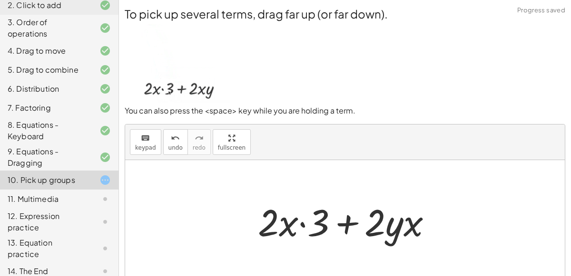
click at [302, 223] on div at bounding box center [348, 221] width 191 height 49
click at [348, 222] on div at bounding box center [348, 221] width 191 height 49
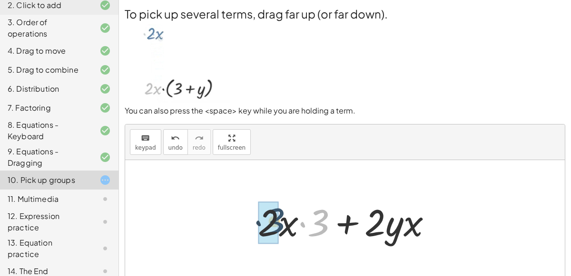
drag, startPoint x: 321, startPoint y: 226, endPoint x: 275, endPoint y: 224, distance: 45.2
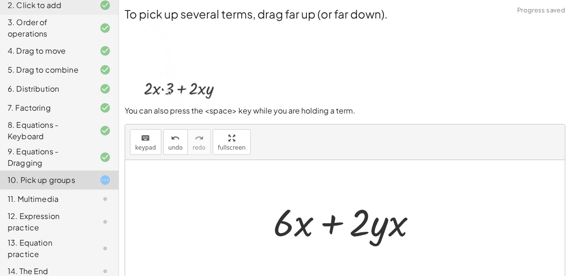
click at [331, 225] on div at bounding box center [348, 221] width 161 height 49
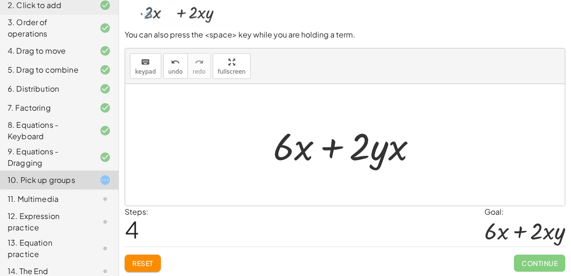
scroll to position [75, 0]
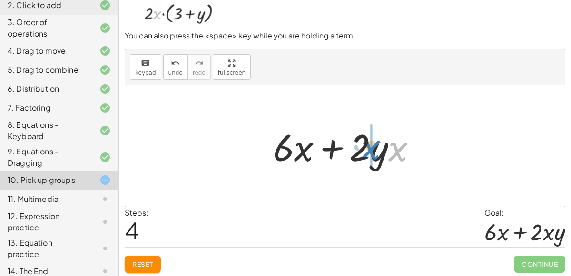
drag, startPoint x: 391, startPoint y: 157, endPoint x: 361, endPoint y: 155, distance: 30.0
click at [361, 155] on div at bounding box center [348, 146] width 161 height 49
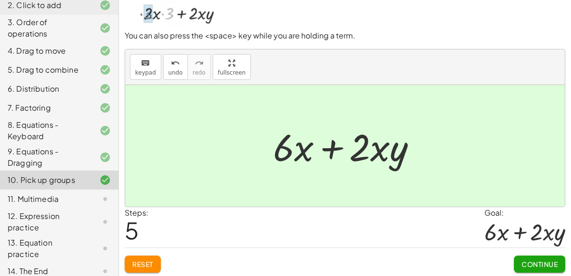
click at [532, 262] on span "Continue" at bounding box center [539, 264] width 36 height 9
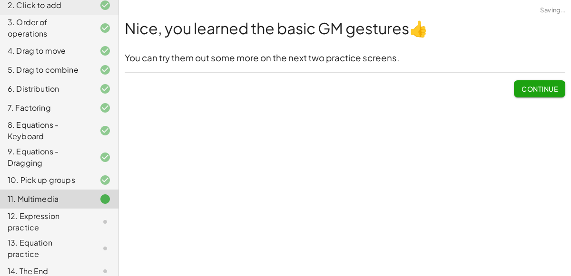
click at [549, 76] on span "Continue" at bounding box center [539, 85] width 51 height 25
click at [542, 92] on span "Continue" at bounding box center [539, 89] width 36 height 9
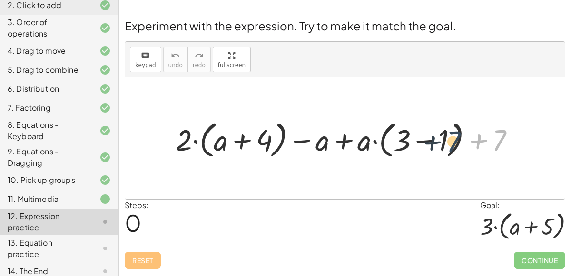
drag, startPoint x: 496, startPoint y: 137, endPoint x: 447, endPoint y: 138, distance: 49.5
click at [447, 138] on div at bounding box center [349, 139] width 356 height 44
drag, startPoint x: 502, startPoint y: 129, endPoint x: 385, endPoint y: 126, distance: 116.5
click at [385, 126] on div at bounding box center [349, 139] width 356 height 44
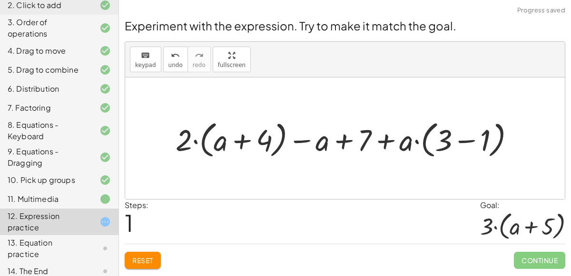
click at [340, 139] on div at bounding box center [349, 139] width 356 height 44
drag, startPoint x: 364, startPoint y: 139, endPoint x: 514, endPoint y: 145, distance: 149.9
click at [514, 145] on div at bounding box center [349, 139] width 356 height 44
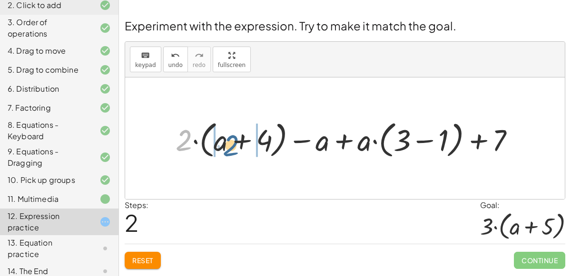
drag, startPoint x: 183, startPoint y: 144, endPoint x: 243, endPoint y: 148, distance: 61.0
click at [243, 148] on div at bounding box center [349, 139] width 356 height 44
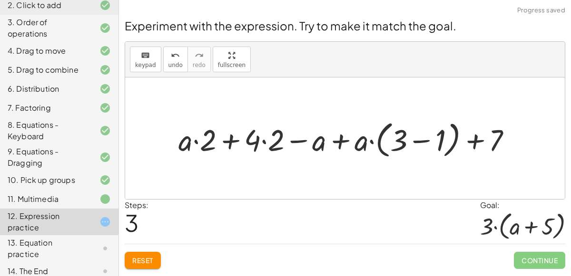
click at [196, 139] on div at bounding box center [349, 139] width 350 height 44
click at [261, 140] on div at bounding box center [349, 139] width 350 height 44
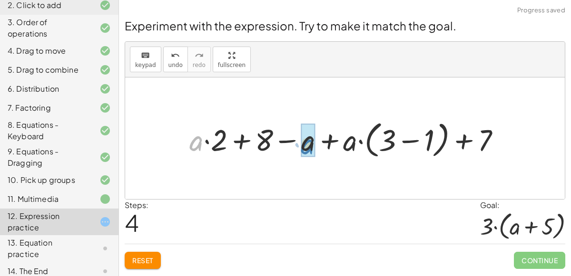
drag, startPoint x: 194, startPoint y: 145, endPoint x: 306, endPoint y: 148, distance: 111.8
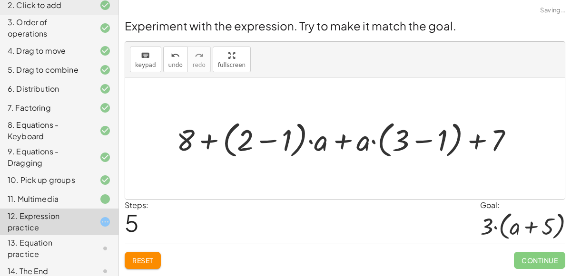
click at [269, 140] on div at bounding box center [349, 139] width 354 height 44
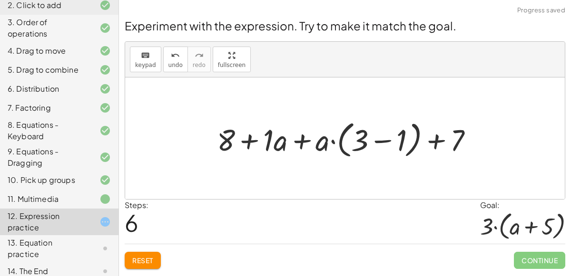
click at [247, 141] on div at bounding box center [348, 139] width 273 height 44
drag, startPoint x: 275, startPoint y: 146, endPoint x: 316, endPoint y: 146, distance: 41.4
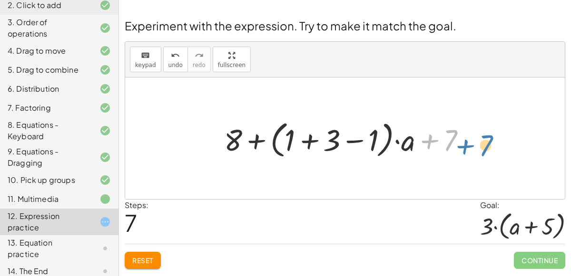
drag, startPoint x: 444, startPoint y: 141, endPoint x: 486, endPoint y: 146, distance: 42.1
click at [355, 141] on div at bounding box center [348, 139] width 259 height 44
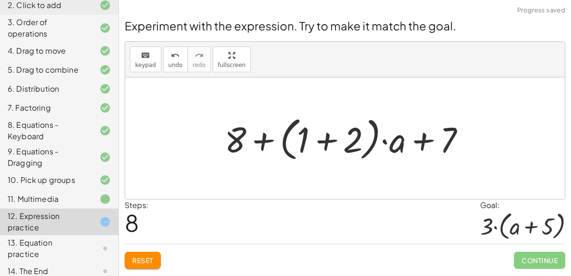
click at [324, 140] on div at bounding box center [349, 138] width 272 height 55
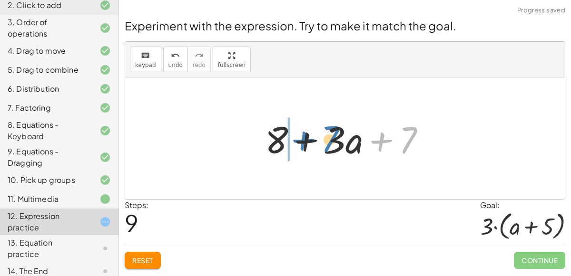
drag, startPoint x: 398, startPoint y: 139, endPoint x: 318, endPoint y: 137, distance: 80.4
click at [318, 137] on div at bounding box center [348, 138] width 177 height 49
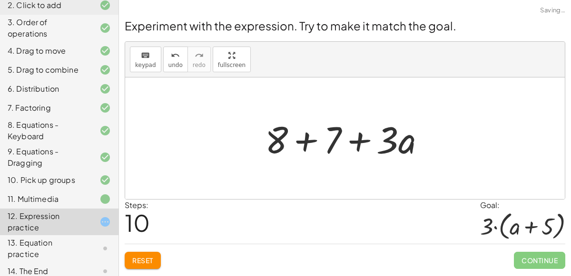
click at [301, 137] on div at bounding box center [348, 138] width 177 height 49
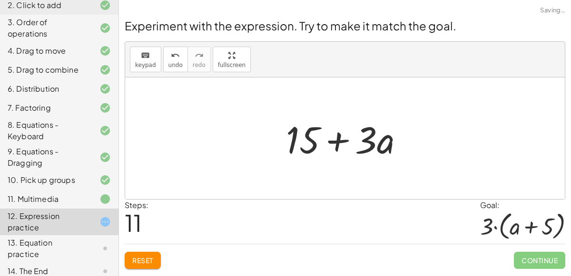
click at [334, 144] on div at bounding box center [348, 138] width 135 height 49
click at [140, 258] on span "Reset" at bounding box center [142, 260] width 21 height 9
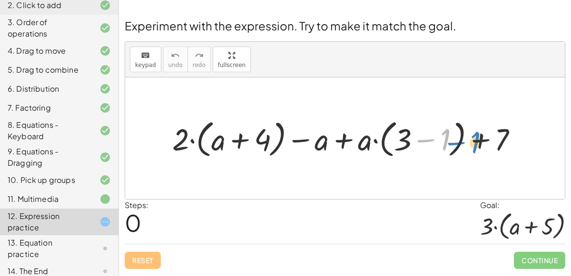
drag, startPoint x: 447, startPoint y: 143, endPoint x: 476, endPoint y: 146, distance: 29.6
click at [476, 146] on div at bounding box center [348, 138] width 362 height 45
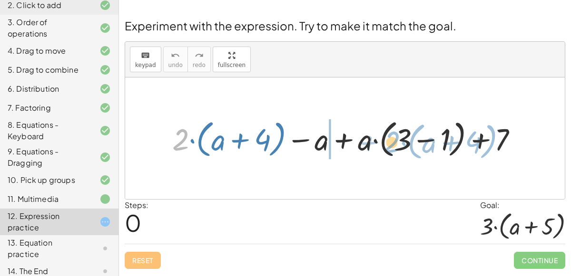
drag, startPoint x: 173, startPoint y: 142, endPoint x: 383, endPoint y: 144, distance: 209.7
click at [383, 144] on div at bounding box center [348, 138] width 362 height 45
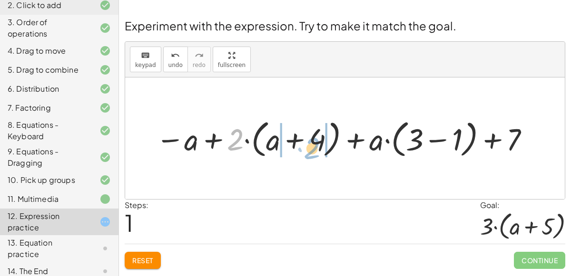
drag, startPoint x: 228, startPoint y: 146, endPoint x: 304, endPoint y: 153, distance: 76.9
click at [304, 153] on div at bounding box center [344, 138] width 386 height 45
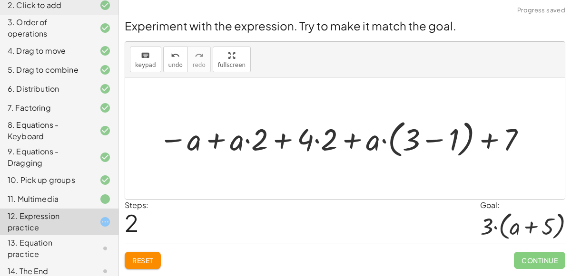
click at [315, 143] on div at bounding box center [343, 138] width 379 height 45
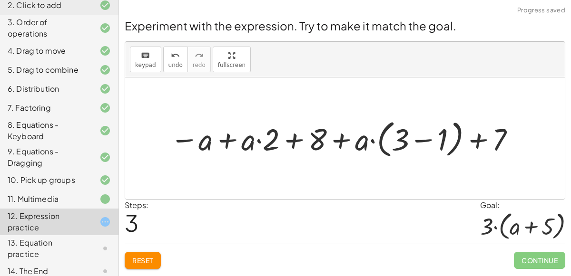
click at [291, 144] on div at bounding box center [343, 138] width 357 height 45
click at [259, 140] on div at bounding box center [343, 138] width 357 height 45
click at [142, 258] on span "Reset" at bounding box center [142, 260] width 21 height 9
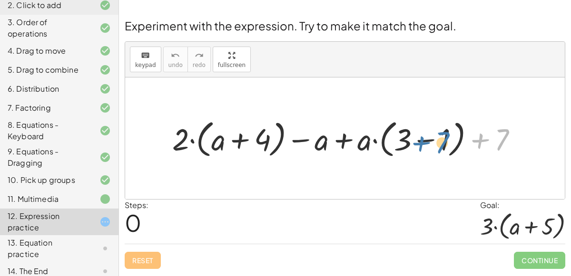
drag, startPoint x: 503, startPoint y: 131, endPoint x: 444, endPoint y: 134, distance: 59.0
click at [444, 134] on div at bounding box center [348, 138] width 362 height 45
drag, startPoint x: 431, startPoint y: 143, endPoint x: 503, endPoint y: 144, distance: 71.8
click at [503, 144] on div at bounding box center [348, 138] width 362 height 45
drag, startPoint x: 439, startPoint y: 133, endPoint x: 390, endPoint y: 142, distance: 49.3
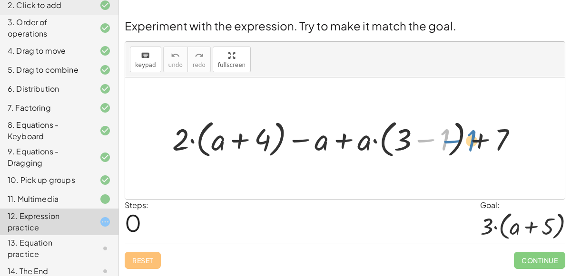
click at [390, 142] on div at bounding box center [348, 138] width 362 height 45
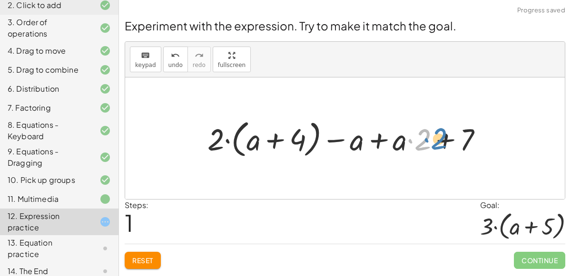
drag, startPoint x: 419, startPoint y: 143, endPoint x: 428, endPoint y: 143, distance: 9.0
click at [428, 143] on div at bounding box center [349, 138] width 292 height 45
click at [376, 142] on div at bounding box center [349, 138] width 292 height 45
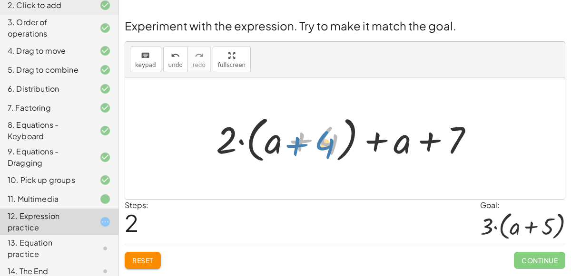
click at [323, 149] on div at bounding box center [348, 138] width 274 height 55
drag, startPoint x: 322, startPoint y: 140, endPoint x: 474, endPoint y: 140, distance: 151.7
click at [474, 140] on div at bounding box center [348, 138] width 274 height 55
click at [150, 259] on span "Reset" at bounding box center [142, 260] width 21 height 9
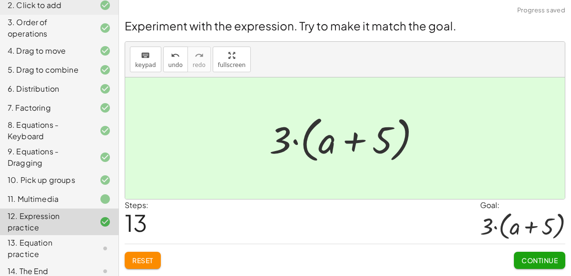
click at [539, 262] on span "Continue" at bounding box center [539, 260] width 36 height 9
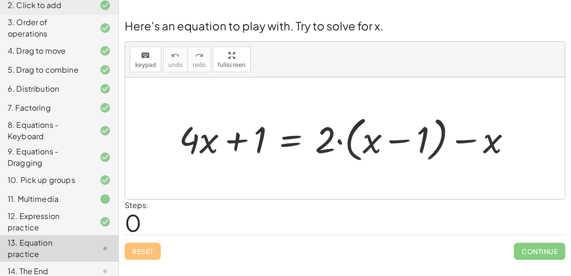
click at [207, 141] on div at bounding box center [348, 139] width 349 height 54
drag, startPoint x: 194, startPoint y: 142, endPoint x: 203, endPoint y: 140, distance: 8.8
click at [203, 140] on div at bounding box center [348, 139] width 349 height 54
click at [285, 142] on div at bounding box center [348, 139] width 349 height 54
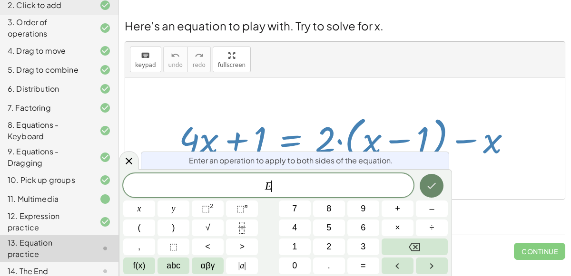
click at [427, 182] on icon "Done" at bounding box center [431, 185] width 11 height 11
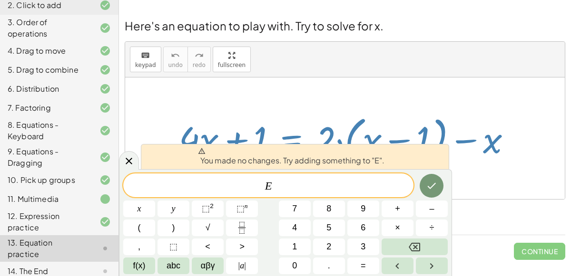
click at [325, 141] on div at bounding box center [348, 139] width 349 height 54
click at [126, 157] on icon at bounding box center [128, 160] width 11 height 11
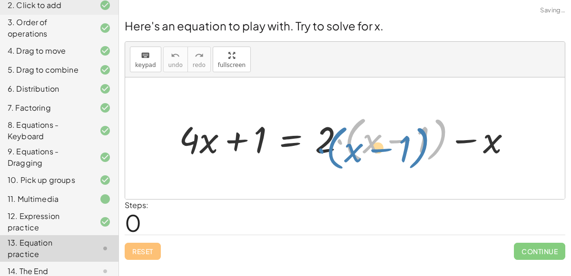
drag, startPoint x: 360, startPoint y: 140, endPoint x: 344, endPoint y: 147, distance: 17.7
click at [344, 147] on div at bounding box center [348, 139] width 349 height 54
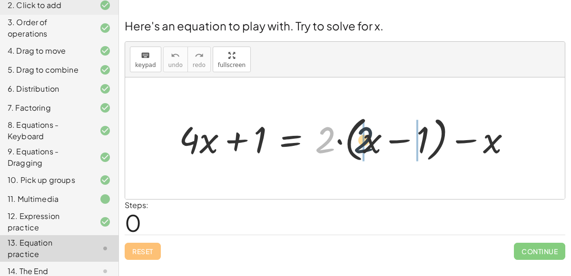
drag, startPoint x: 315, startPoint y: 145, endPoint x: 356, endPoint y: 145, distance: 40.9
click at [356, 145] on div at bounding box center [348, 139] width 349 height 54
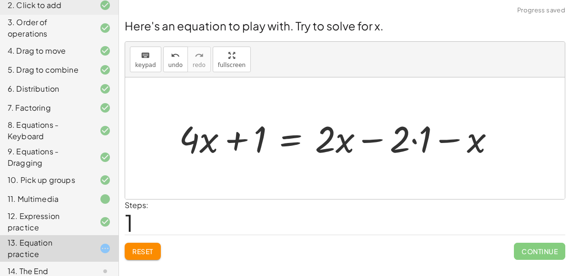
click at [414, 142] on div at bounding box center [340, 138] width 333 height 48
click at [381, 142] on div at bounding box center [329, 138] width 311 height 48
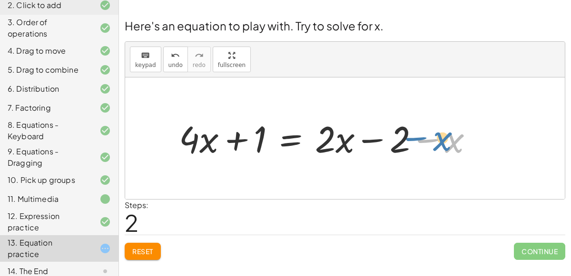
drag, startPoint x: 452, startPoint y: 136, endPoint x: 313, endPoint y: 143, distance: 139.0
click at [313, 143] on div at bounding box center [329, 138] width 311 height 48
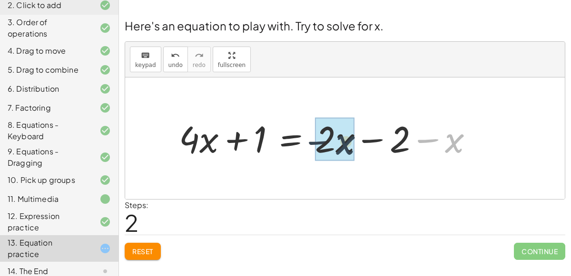
drag, startPoint x: 456, startPoint y: 138, endPoint x: 329, endPoint y: 139, distance: 126.5
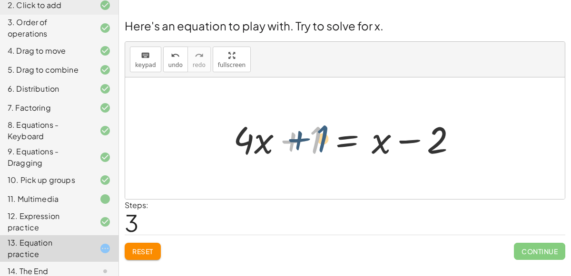
click at [313, 139] on div at bounding box center [348, 138] width 241 height 49
click at [379, 147] on div at bounding box center [348, 138] width 241 height 49
click at [350, 137] on div at bounding box center [348, 138] width 241 height 49
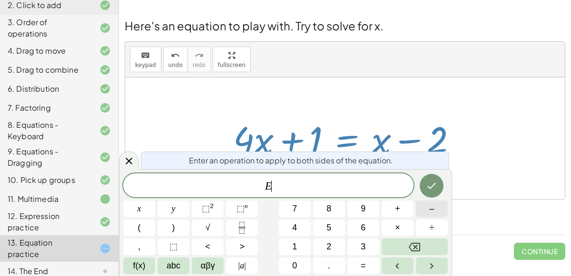
click at [440, 208] on button "–" at bounding box center [432, 209] width 32 height 17
click at [142, 213] on button "x" at bounding box center [139, 209] width 32 height 17
click at [432, 189] on icon "Done" at bounding box center [431, 185] width 11 height 11
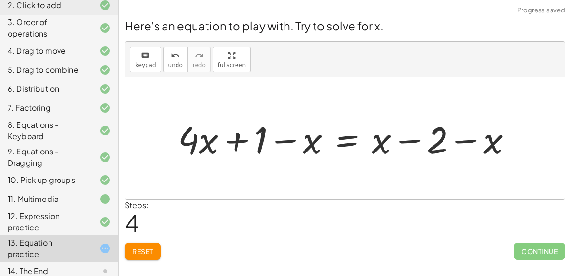
click at [280, 137] on div at bounding box center [348, 138] width 351 height 49
drag, startPoint x: 311, startPoint y: 143, endPoint x: 172, endPoint y: 136, distance: 139.0
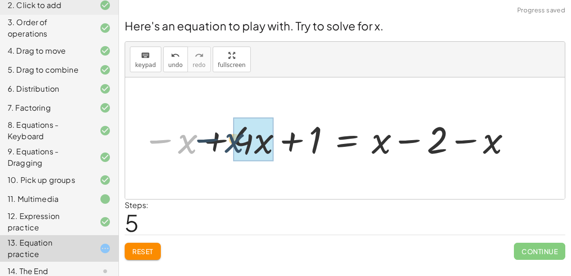
drag, startPoint x: 180, startPoint y: 138, endPoint x: 227, endPoint y: 137, distance: 47.1
click at [227, 137] on div at bounding box center [327, 138] width 380 height 49
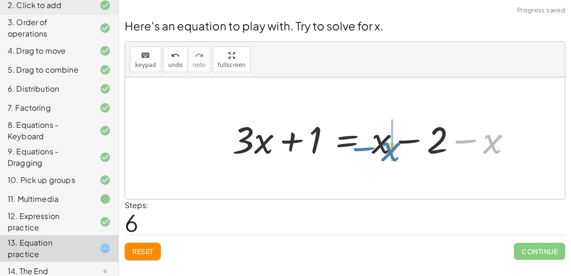
drag, startPoint x: 489, startPoint y: 138, endPoint x: 387, endPoint y: 144, distance: 101.9
click at [387, 144] on div at bounding box center [375, 138] width 297 height 49
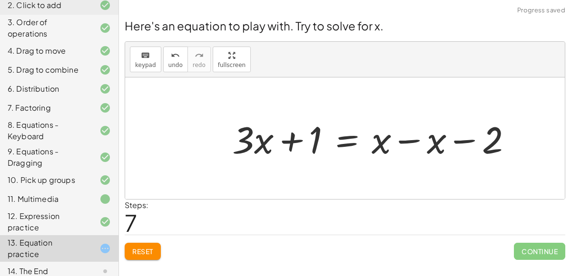
click at [401, 138] on div at bounding box center [375, 138] width 297 height 49
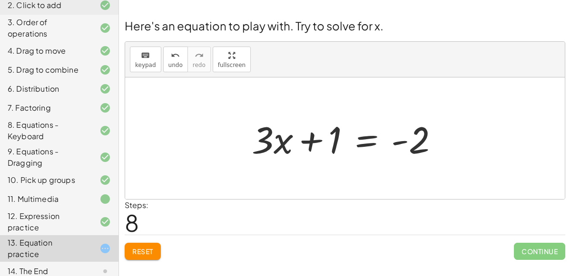
click at [362, 142] on div at bounding box center [349, 138] width 204 height 49
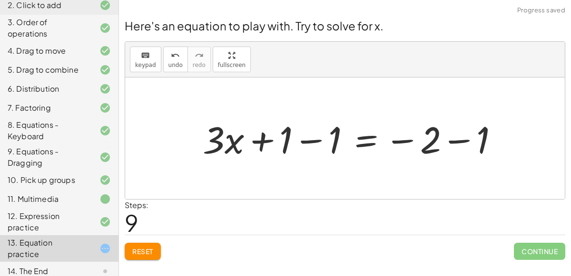
click at [313, 142] on div at bounding box center [354, 138] width 313 height 49
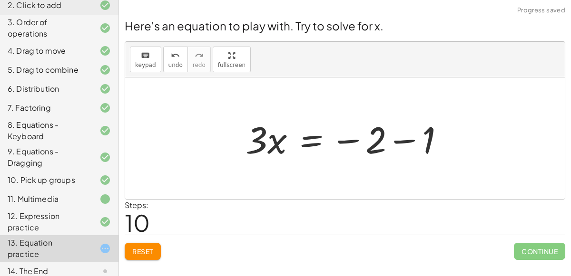
click at [404, 140] on div at bounding box center [348, 138] width 215 height 49
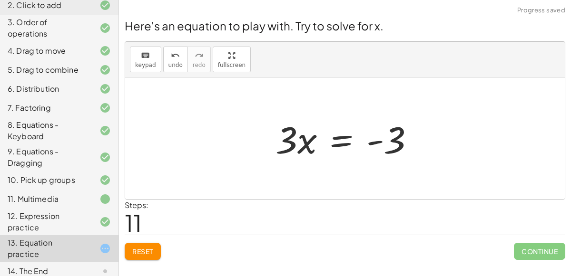
click at [342, 139] on div at bounding box center [349, 138] width 156 height 49
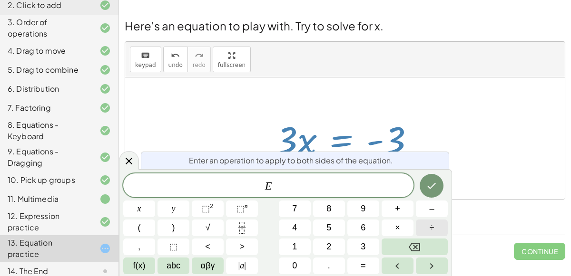
click at [427, 229] on button "÷" at bounding box center [432, 228] width 32 height 17
click at [140, 212] on span "x" at bounding box center [139, 209] width 4 height 13
click at [429, 176] on button "Done" at bounding box center [431, 186] width 24 height 24
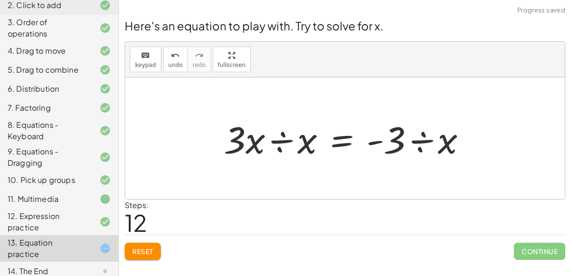
click at [275, 143] on div at bounding box center [349, 138] width 260 height 49
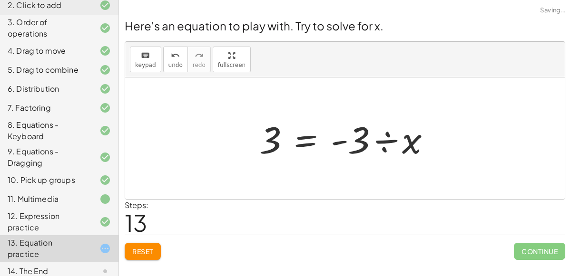
click at [390, 143] on div at bounding box center [348, 138] width 188 height 49
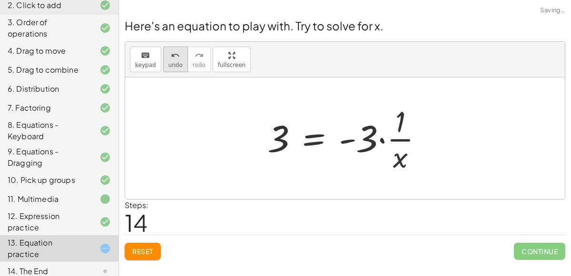
click at [174, 67] on span "undo" at bounding box center [175, 65] width 14 height 7
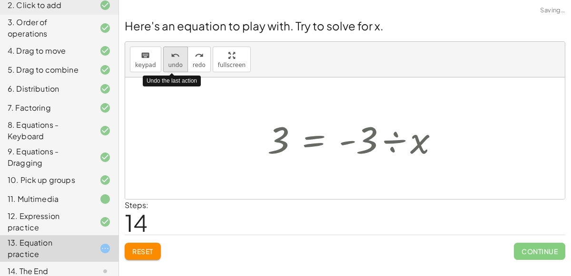
click at [174, 67] on span "undo" at bounding box center [175, 65] width 14 height 7
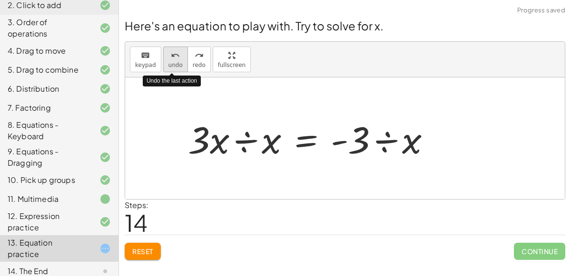
click at [174, 67] on span "undo" at bounding box center [175, 65] width 14 height 7
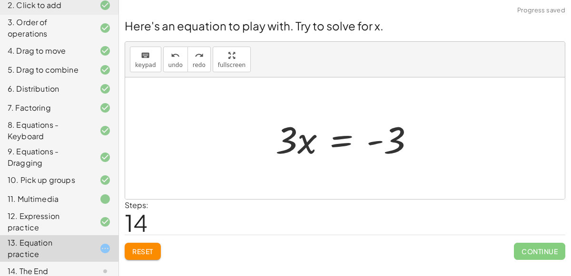
click at [297, 145] on div at bounding box center [349, 138] width 156 height 49
click at [338, 138] on div at bounding box center [349, 138] width 156 height 49
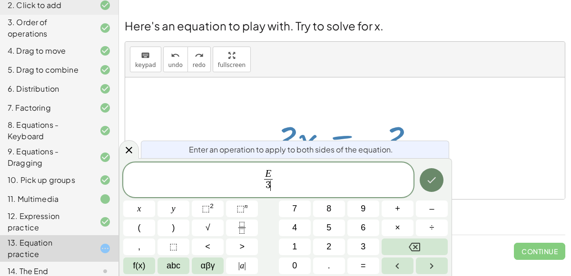
click at [433, 173] on button "Done" at bounding box center [431, 180] width 24 height 24
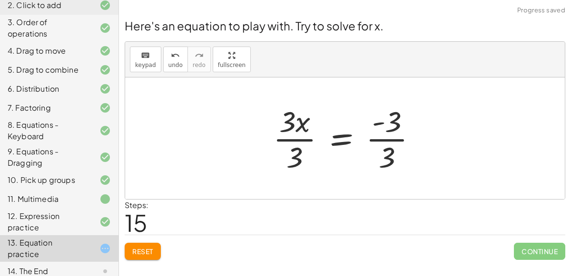
click at [294, 145] on div at bounding box center [348, 138] width 161 height 73
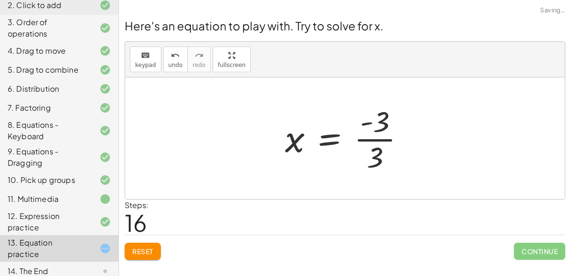
click at [379, 147] on div at bounding box center [348, 138] width 137 height 73
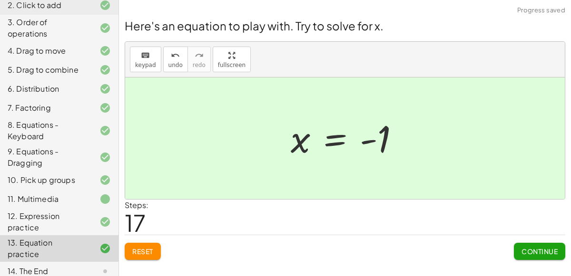
click at [537, 247] on span "Continue" at bounding box center [539, 251] width 36 height 9
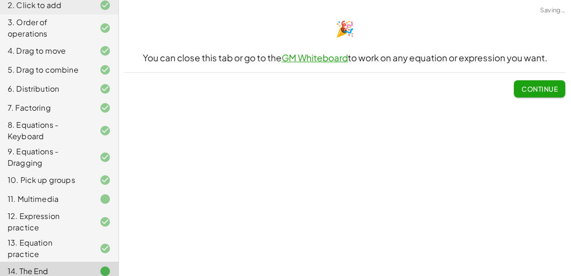
click at [521, 80] on button "Continue" at bounding box center [539, 88] width 51 height 17
